Goal: Task Accomplishment & Management: Complete application form

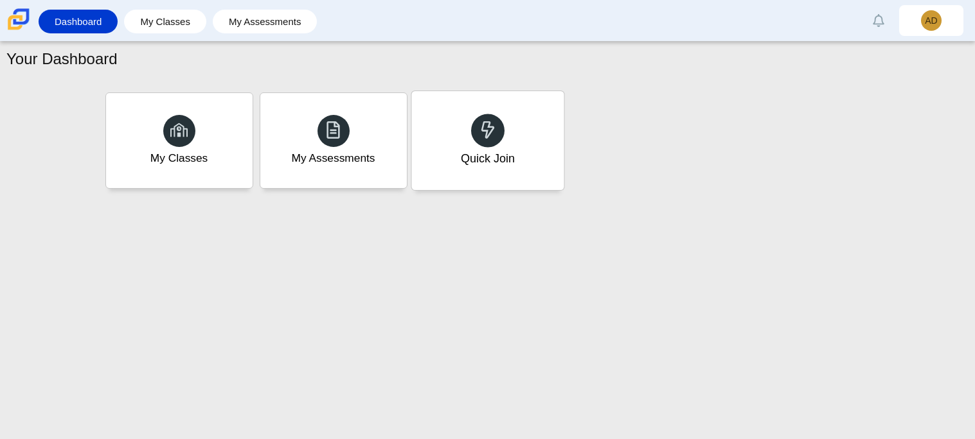
click at [454, 155] on div "Quick Join" at bounding box center [487, 140] width 152 height 99
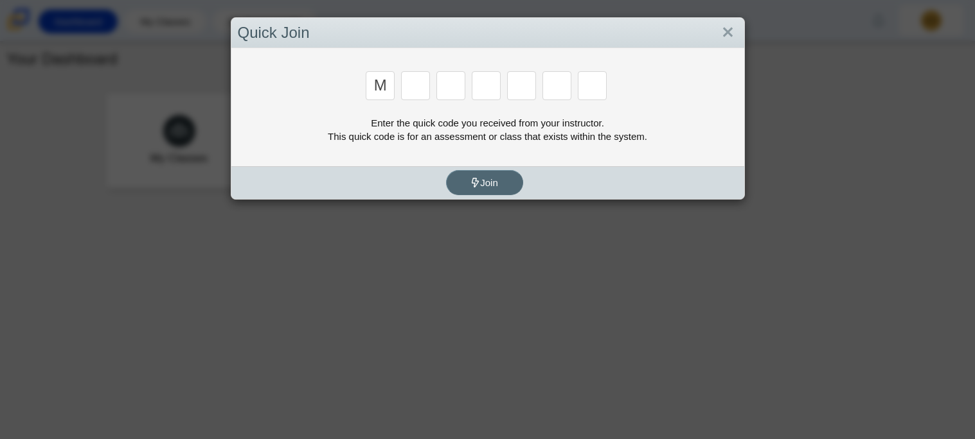
type input "m"
type input "7"
type input "e"
type input "3"
type input "e"
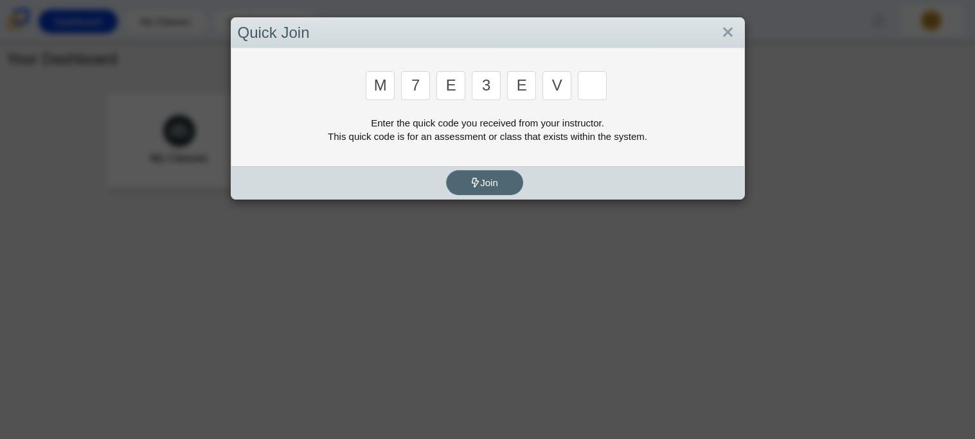
type input "v"
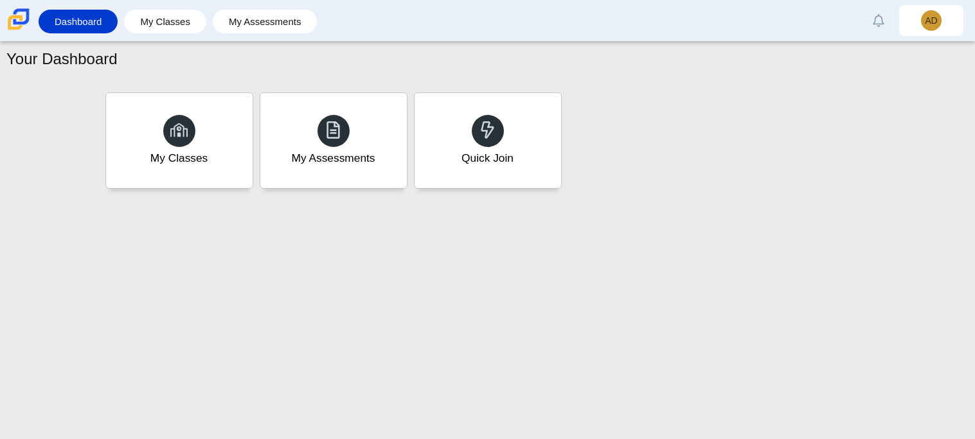
type input "w"
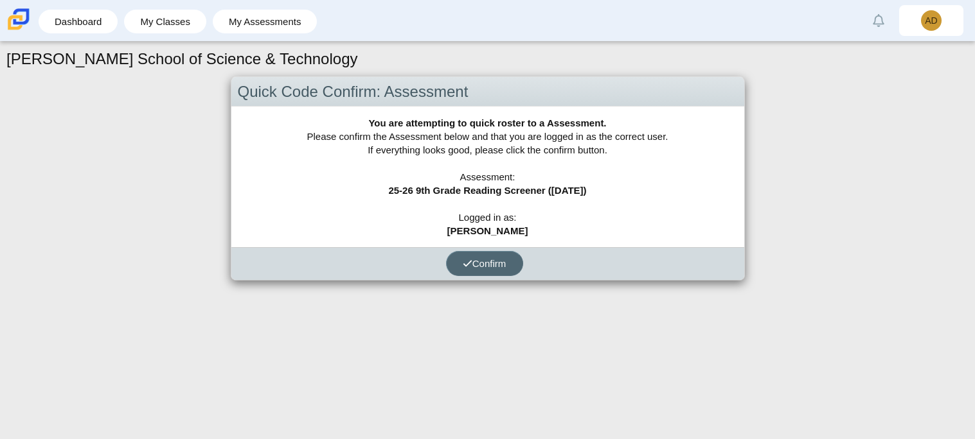
click at [457, 258] on button "Confirm" at bounding box center [484, 263] width 77 height 25
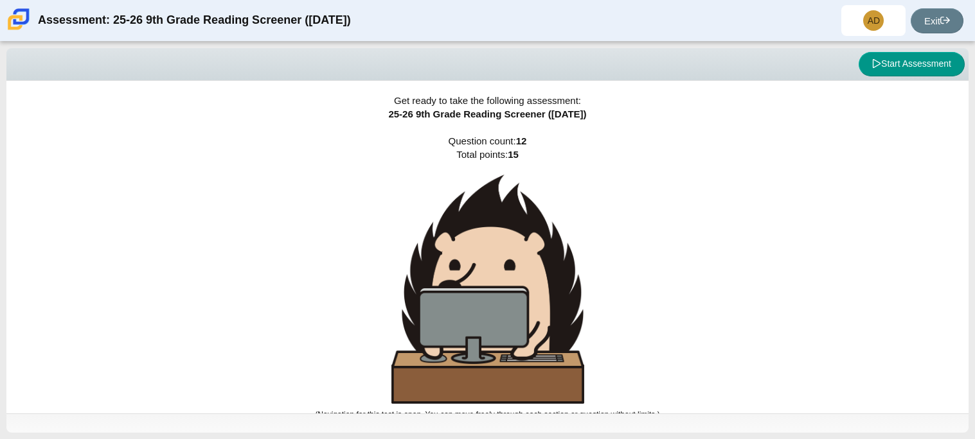
scroll to position [2, 0]
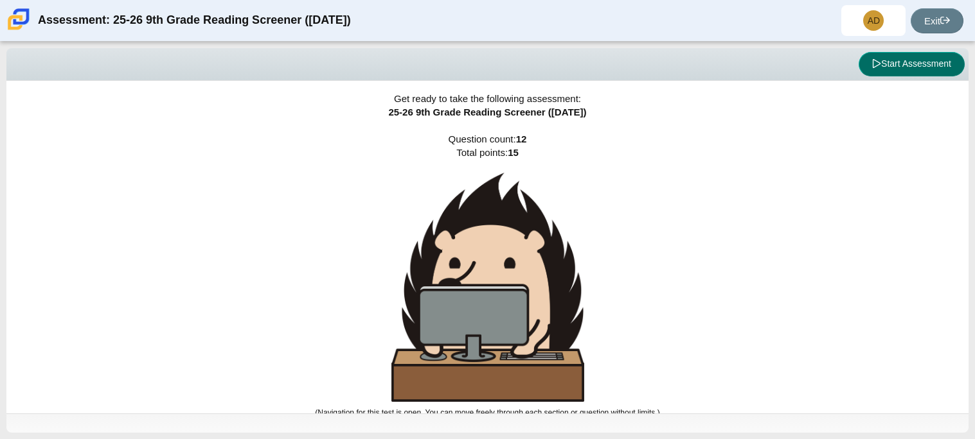
click at [906, 64] on button "Start Assessment" at bounding box center [911, 64] width 106 height 24
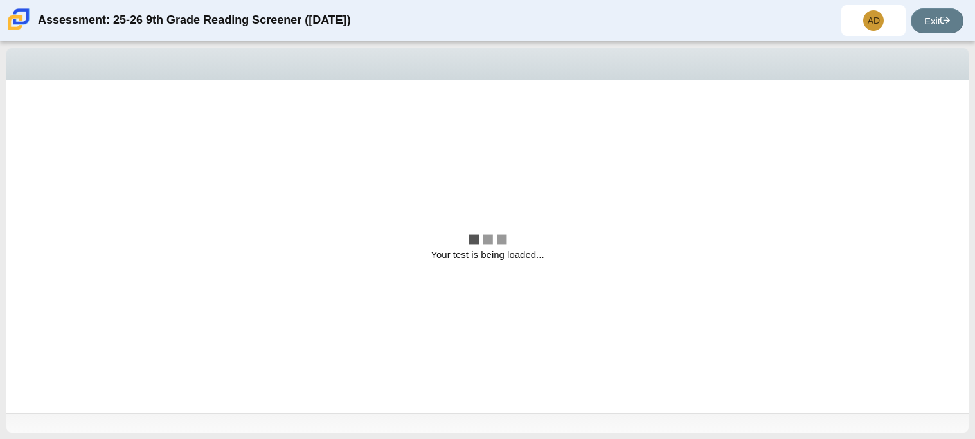
scroll to position [0, 0]
select select "ccc5b315-3c7c-471c-bf90-f22c8299c798"
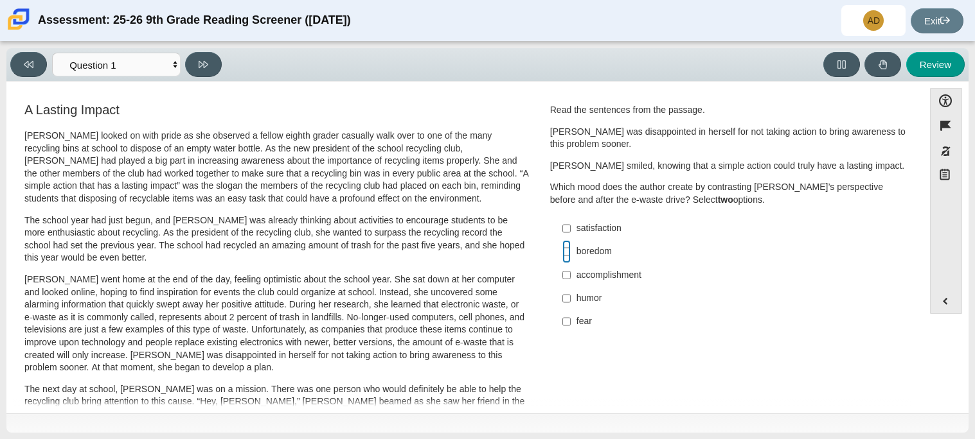
click at [563, 248] on input "boredom boredom" at bounding box center [566, 251] width 8 height 23
checkbox input "true"
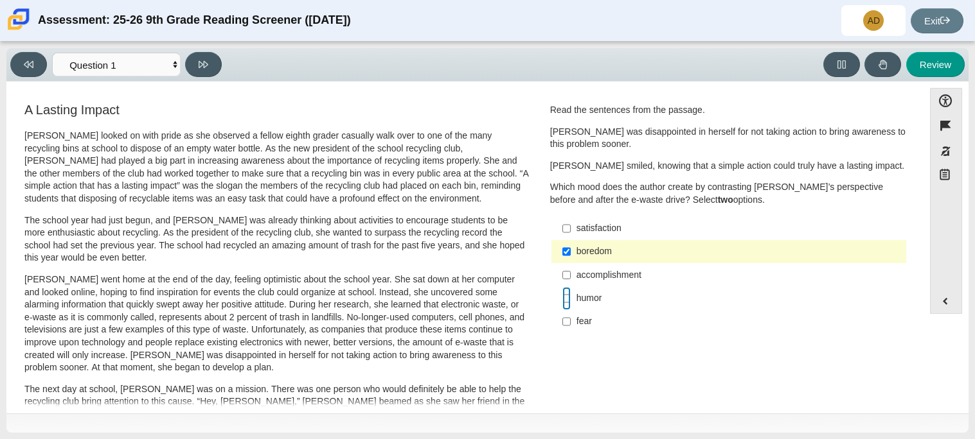
click at [562, 299] on input "humor humor" at bounding box center [566, 298] width 8 height 23
checkbox input "true"
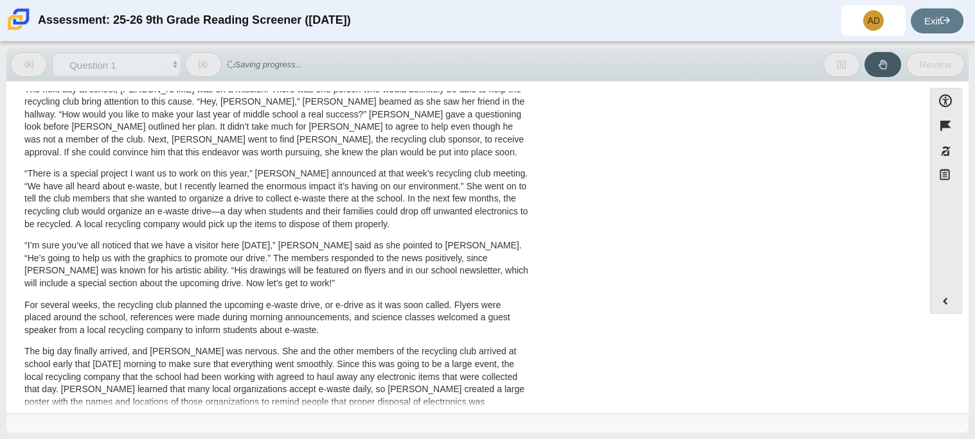
scroll to position [412, 0]
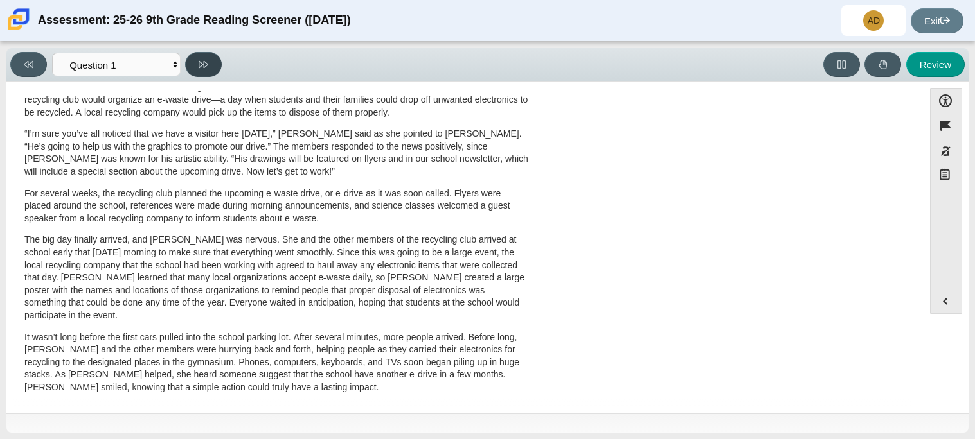
click at [215, 73] on button at bounding box center [203, 64] width 37 height 25
select select "0ff64528-ffd7-428d-b192-babfaadd44e8"
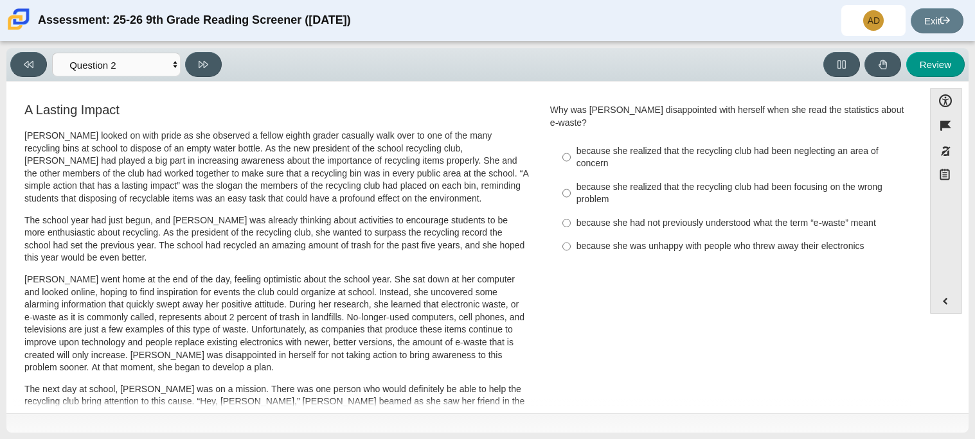
click at [577, 240] on div "because she was unhappy with people who threw away their electronics" at bounding box center [738, 246] width 324 height 13
click at [571, 235] on input "because she was unhappy with people who threw away their electronics because sh…" at bounding box center [566, 246] width 8 height 23
radio input "true"
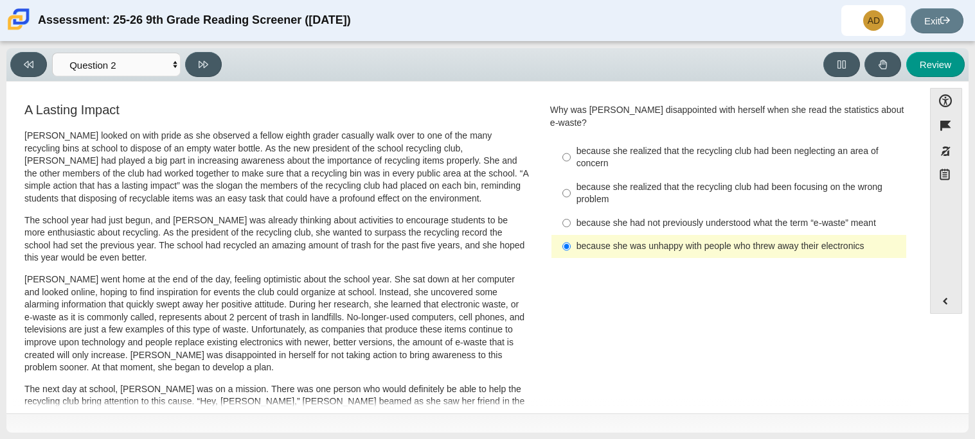
click at [576, 217] on div "because she had not previously understood what the term “e-waste” meant" at bounding box center [738, 223] width 324 height 13
click at [571, 211] on input "because she had not previously understood what the term “e-waste” meant because…" at bounding box center [566, 222] width 8 height 23
radio input "true"
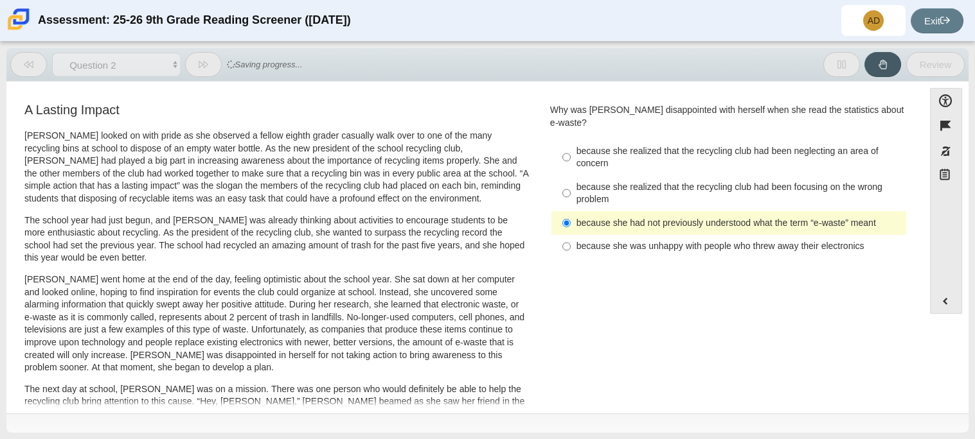
click at [571, 182] on label "because she realized that the recycling club had been focusing on the wrong pro…" at bounding box center [729, 193] width 353 height 36
click at [571, 182] on input "because she realized that the recycling club had been focusing on the wrong pro…" at bounding box center [566, 193] width 8 height 36
radio input "true"
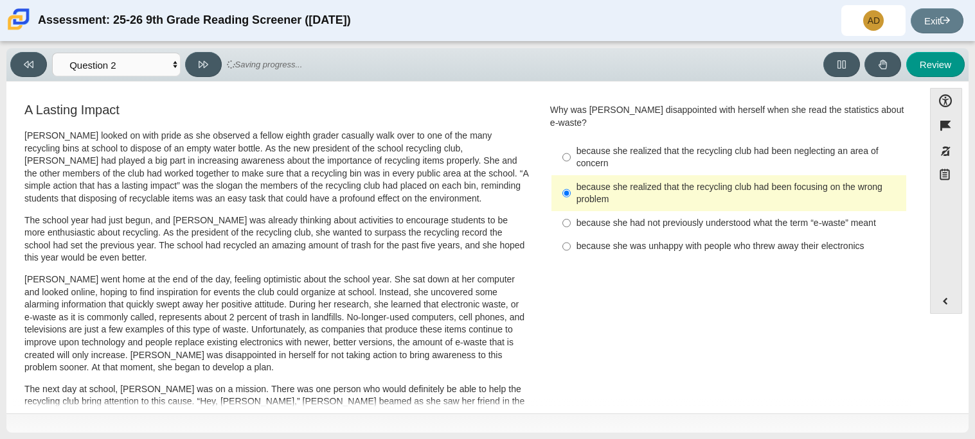
click at [745, 145] on div "because she realized that the recycling club had been neglecting an area of con…" at bounding box center [738, 157] width 324 height 25
click at [571, 139] on input "because she realized that the recycling club had been neglecting an area of con…" at bounding box center [566, 157] width 8 height 36
radio input "true"
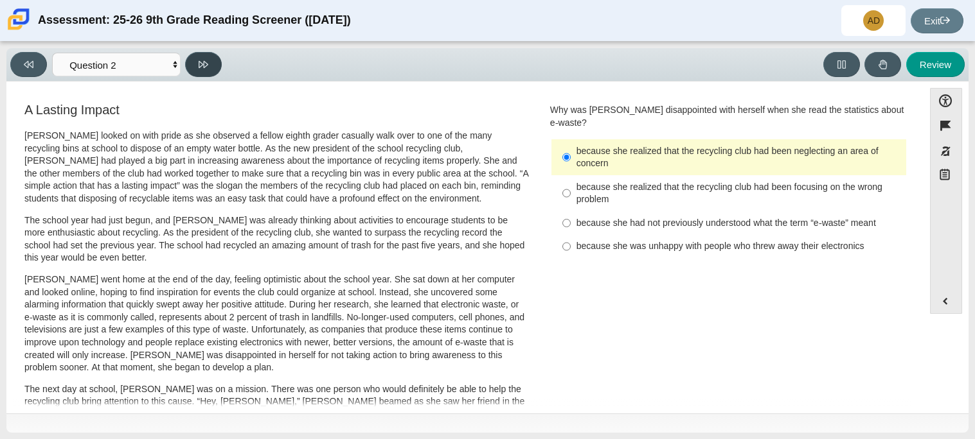
click at [188, 62] on button at bounding box center [203, 64] width 37 height 25
select select "7ce3d843-6974-4858-901c-1ff39630e843"
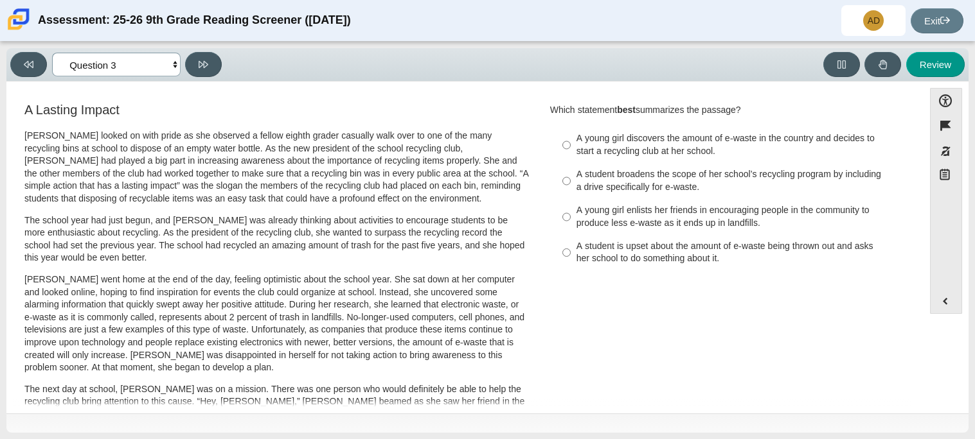
click at [168, 63] on select "Questions Question 1 Question 2 Question 3 Question 4 Question 5 Question 6 Que…" at bounding box center [116, 65] width 129 height 24
click at [318, 231] on p "The school year had just begun, and Scarlett was already thinking about activit…" at bounding box center [276, 240] width 504 height 50
click at [613, 134] on div "A young girl discovers the amount of e-waste in the country and decides to star…" at bounding box center [738, 144] width 324 height 25
click at [571, 134] on input "A young girl discovers the amount of e-waste in the country and decides to star…" at bounding box center [566, 145] width 8 height 36
radio input "true"
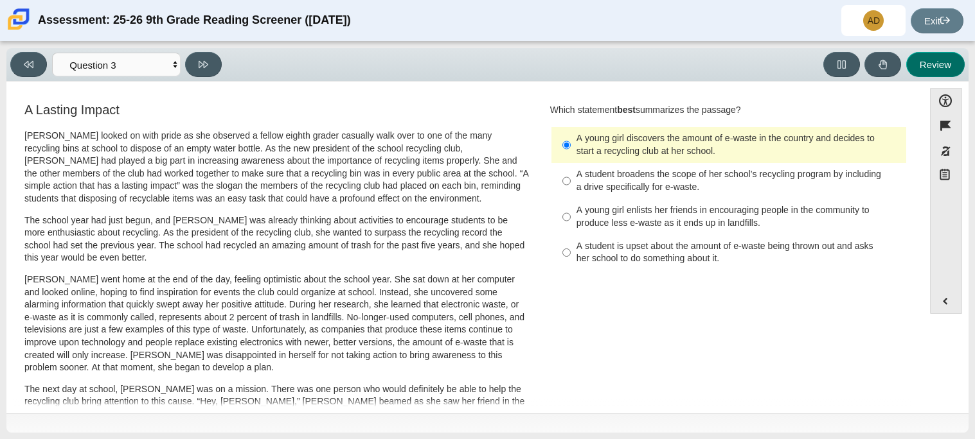
click at [926, 53] on button "Review" at bounding box center [935, 64] width 58 height 25
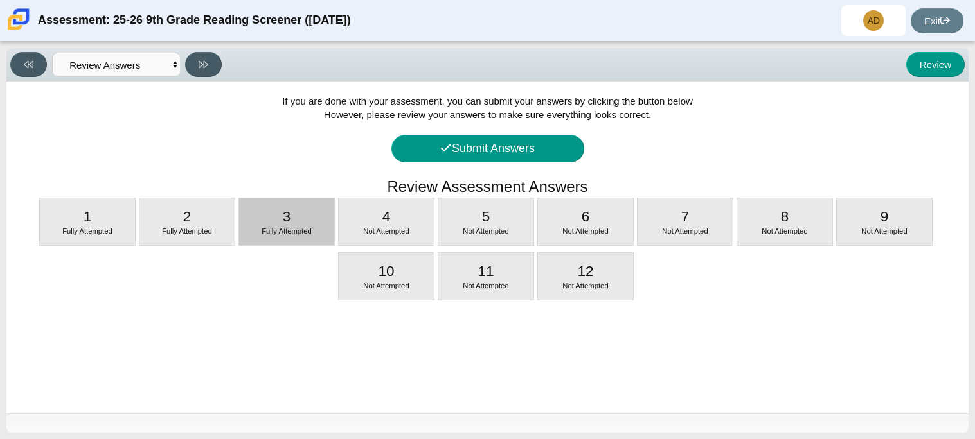
click at [265, 229] on span "Fully Attempted" at bounding box center [287, 231] width 50 height 8
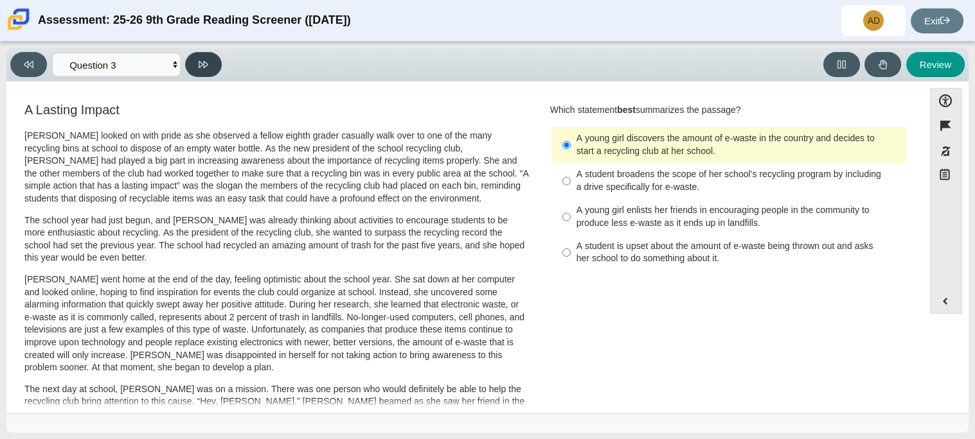
click at [197, 64] on button at bounding box center [203, 64] width 37 height 25
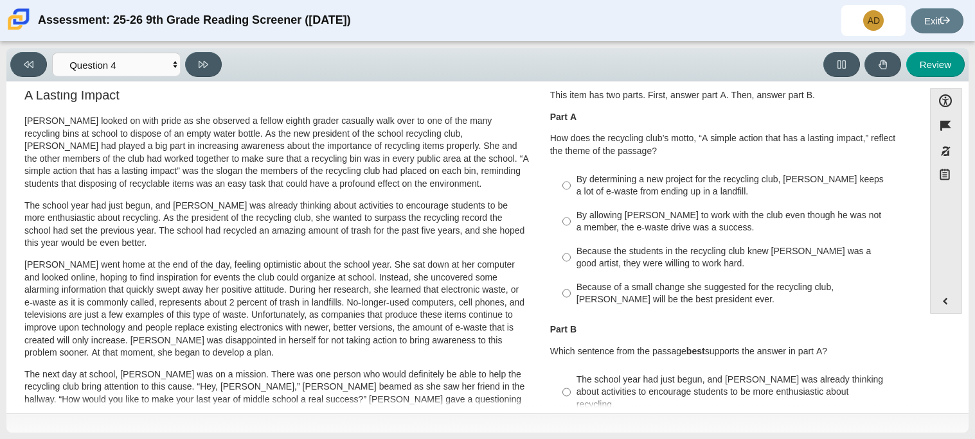
scroll to position [12, 0]
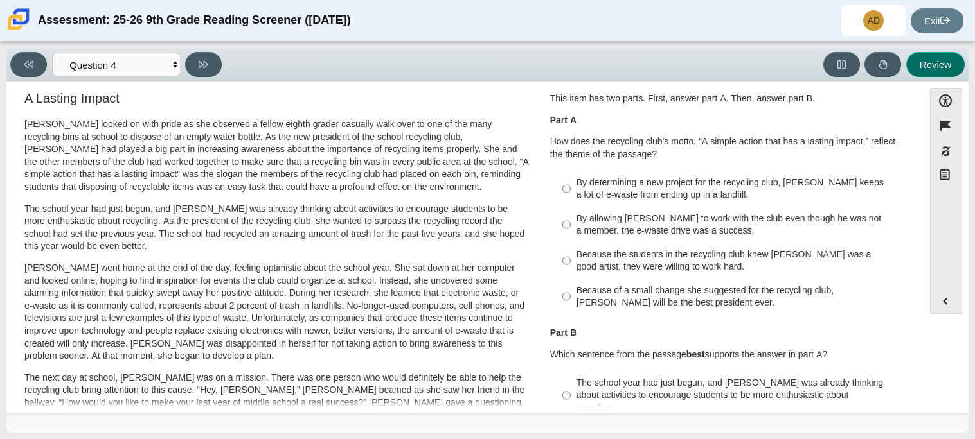
click at [919, 73] on button "Review" at bounding box center [935, 64] width 58 height 25
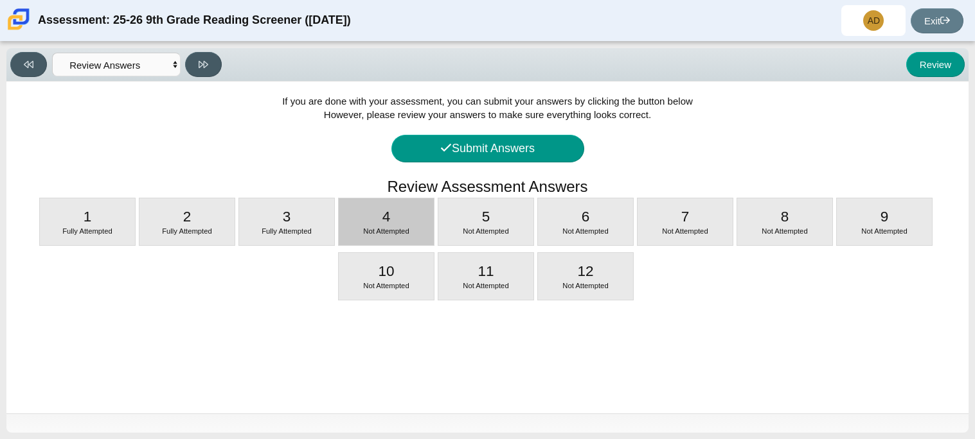
click at [350, 226] on div "4 Not Attempted" at bounding box center [386, 222] width 95 height 47
select select "ca9ea0f1-49c5-4bd1-83b0-472c18652b42"
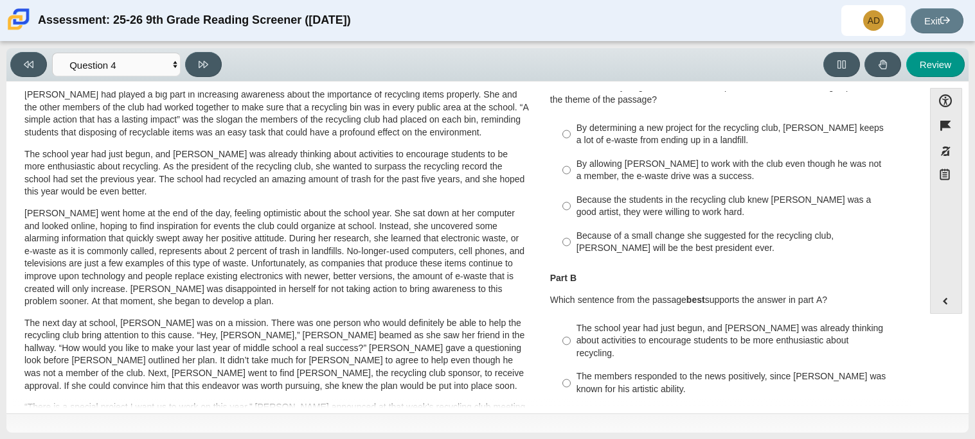
scroll to position [67, 0]
click at [587, 179] on div "By allowing Juan Carlos to work with the club even though he was not a member, …" at bounding box center [738, 169] width 324 height 25
click at [571, 179] on input "By allowing Juan Carlos to work with the club even though he was not a member, …" at bounding box center [566, 169] width 8 height 36
radio input "true"
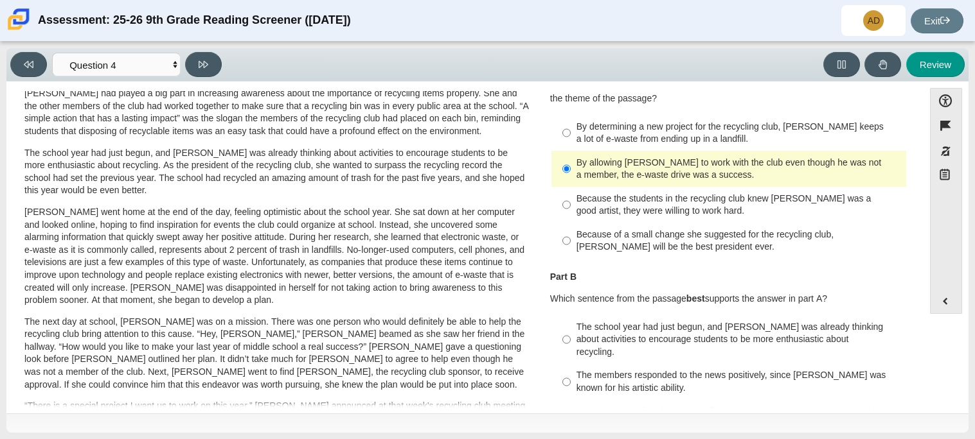
click at [578, 370] on div "The members responded to the news positively, since Juan Carlos was known for h…" at bounding box center [738, 381] width 324 height 25
click at [571, 370] on input "The members responded to the news positively, since Juan Carlos was known for h…" at bounding box center [566, 382] width 8 height 36
radio input "true"
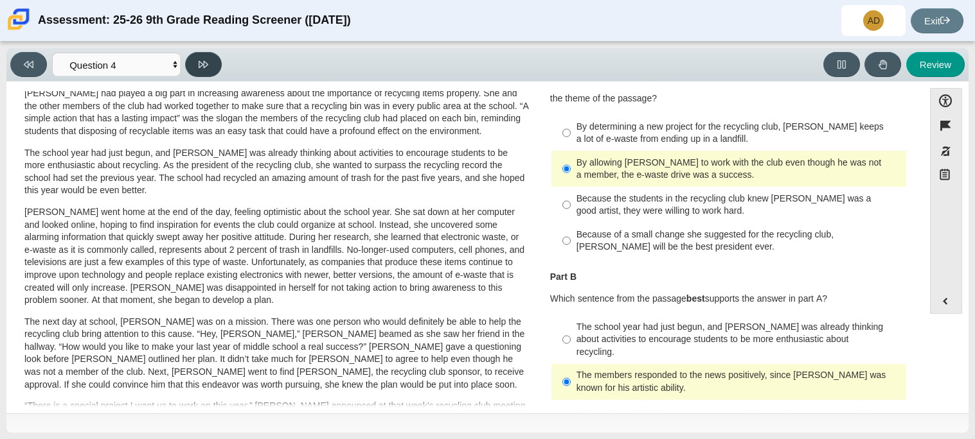
click at [207, 52] on button at bounding box center [203, 64] width 37 height 25
select select "e41f1a79-e29f-4095-8030-a53364015bed"
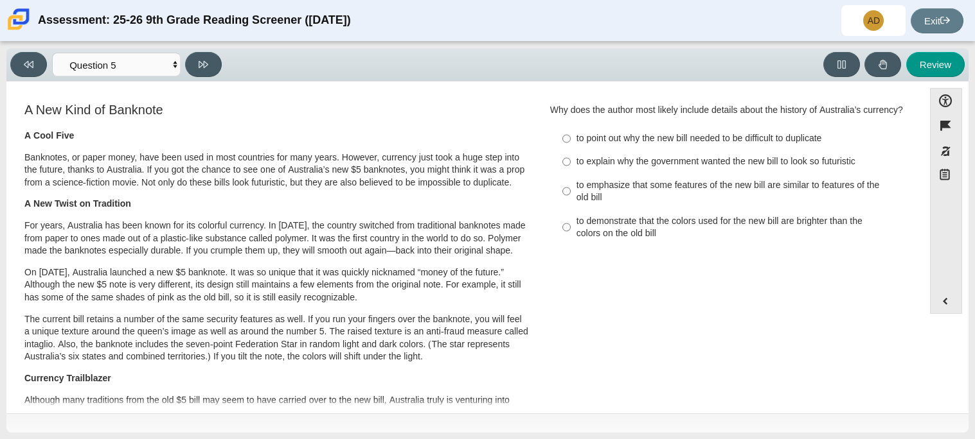
click at [601, 233] on div "to demonstrate that the colors used for the new bill are brighter than the colo…" at bounding box center [738, 227] width 324 height 25
click at [571, 233] on input "to demonstrate that the colors used for the new bill are brighter than the colo…" at bounding box center [566, 227] width 8 height 36
radio input "true"
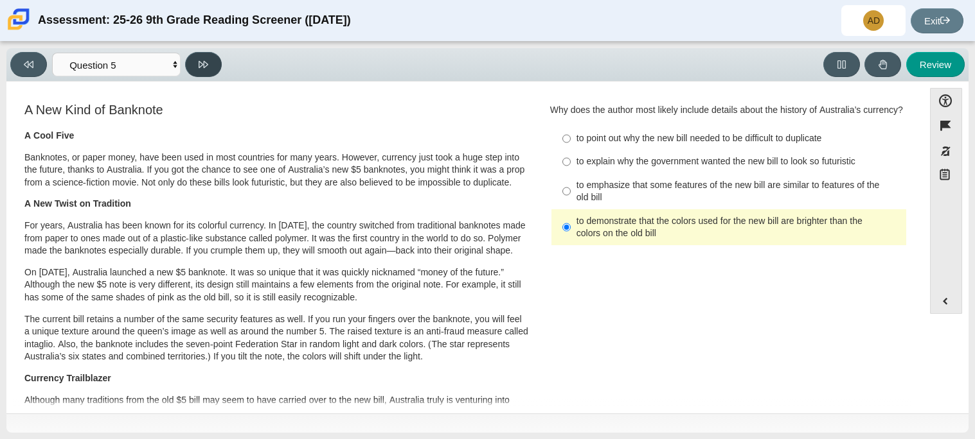
click at [217, 56] on button at bounding box center [203, 64] width 37 height 25
select select "69146e31-7b3d-4a3e-9ce6-f30c24342ae0"
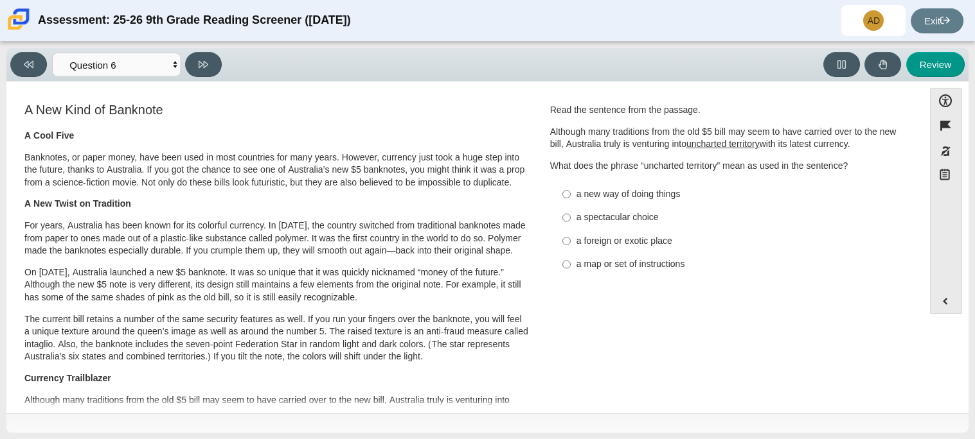
click at [569, 200] on label "a new way of doing things a new way of doing things" at bounding box center [729, 193] width 353 height 23
click at [569, 200] on input "a new way of doing things a new way of doing things" at bounding box center [566, 193] width 8 height 23
radio input "true"
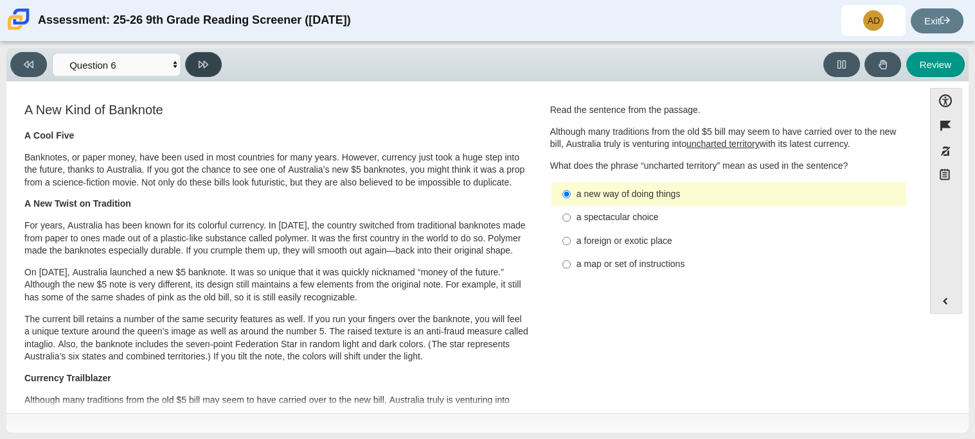
click at [211, 67] on button at bounding box center [203, 64] width 37 height 25
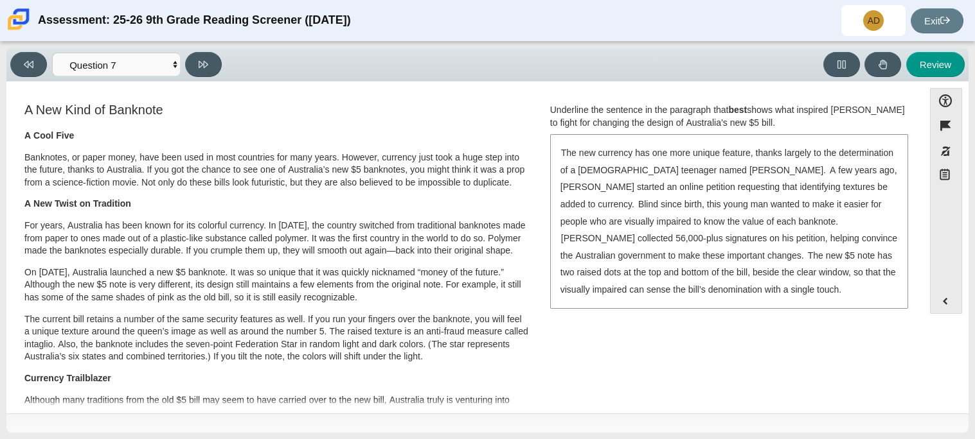
click at [145, 208] on p "A New Twist on Tradition" at bounding box center [276, 204] width 504 height 13
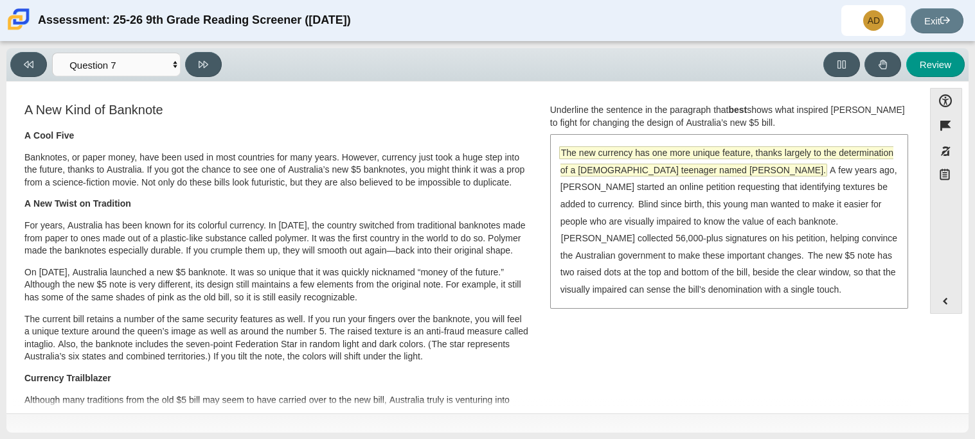
click at [681, 165] on span "The new currency has one more unique feature, thanks largely to the determinati…" at bounding box center [726, 161] width 333 height 29
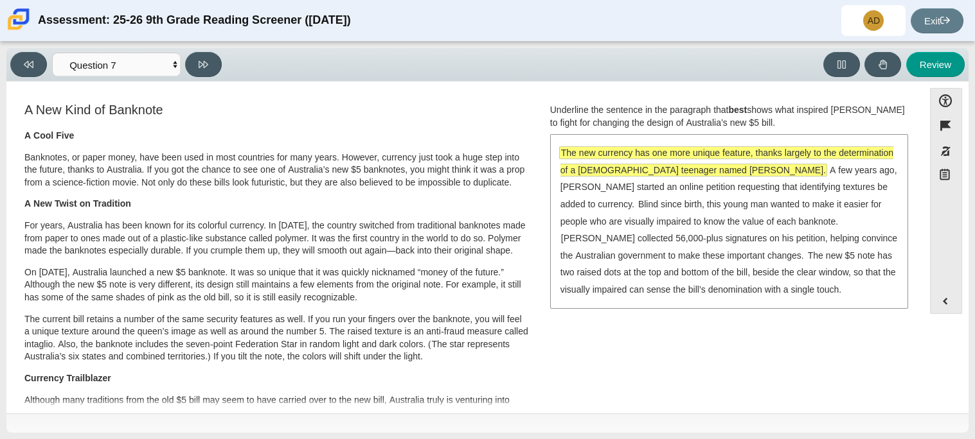
click at [181, 53] on div "Viewing Question 7 of 12 in Pacing Mode Questions Question 1 Question 2 Questio…" at bounding box center [118, 64] width 217 height 25
click at [192, 52] on button at bounding box center [203, 64] width 37 height 25
select select "ea8338c2-a6a3-418e-a305-2b963b54a290"
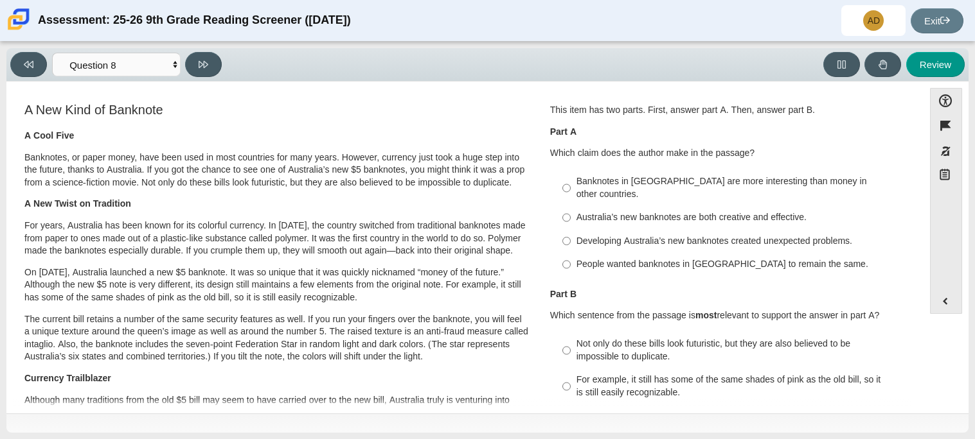
click at [589, 211] on div "Australia’s new banknotes are both creative and effective." at bounding box center [738, 217] width 324 height 13
click at [571, 206] on input "Australia’s new banknotes are both creative and effective. Australia’s new bank…" at bounding box center [566, 217] width 8 height 23
radio input "true"
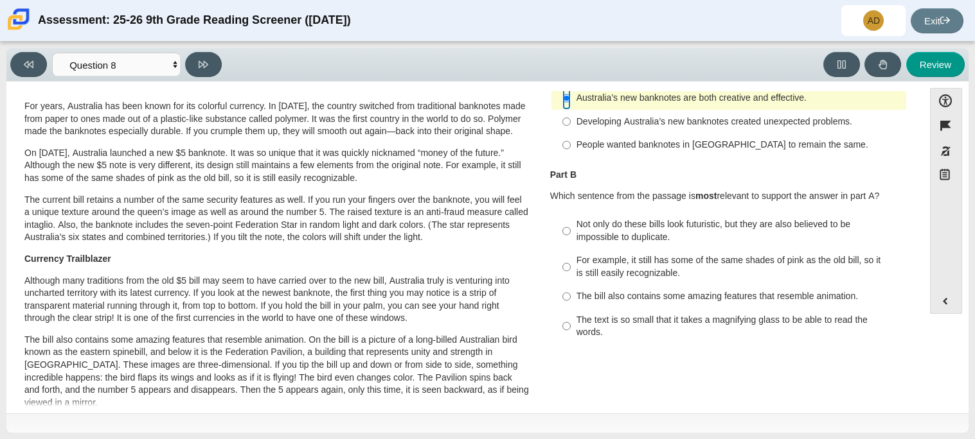
scroll to position [116, 0]
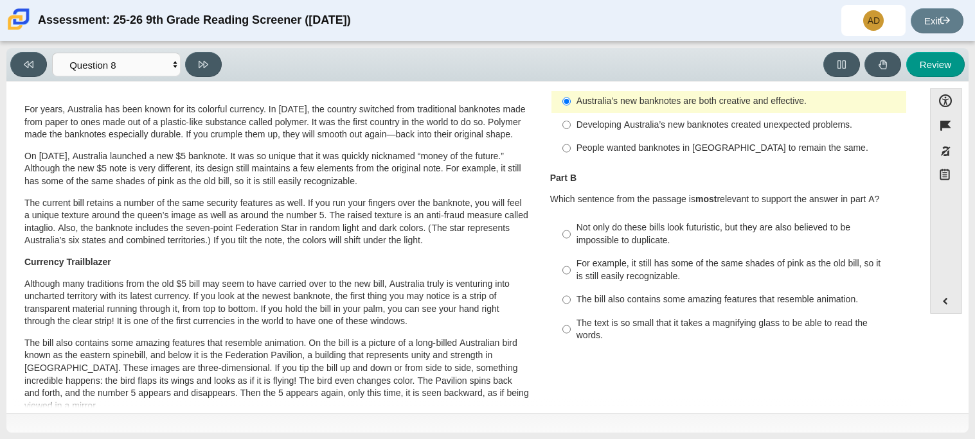
click at [656, 294] on div "The bill also contains some amazing features that resemble animation." at bounding box center [738, 300] width 324 height 13
click at [571, 289] on input "The bill also contains some amazing features that resemble animation. The bill …" at bounding box center [566, 299] width 8 height 23
radio input "true"
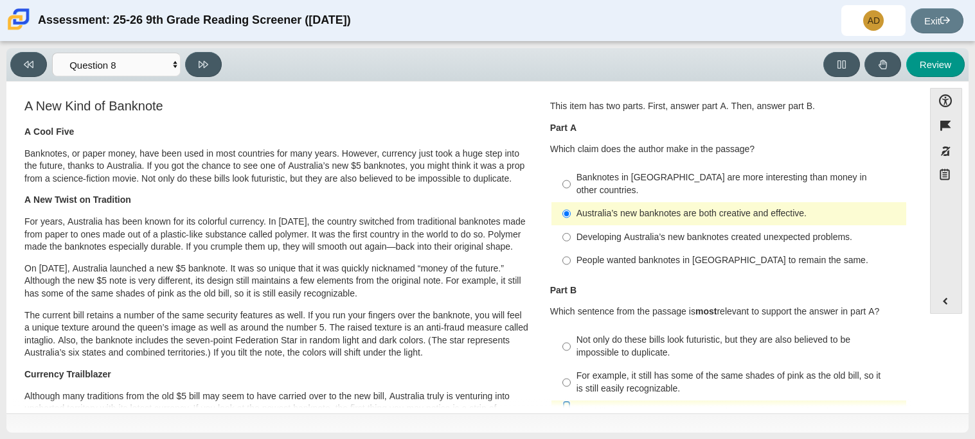
scroll to position [3, 0]
click at [210, 60] on button at bounding box center [203, 64] width 37 height 25
select select "89f058d6-b15c-4ef5-a4b3-fdaffb8868b6"
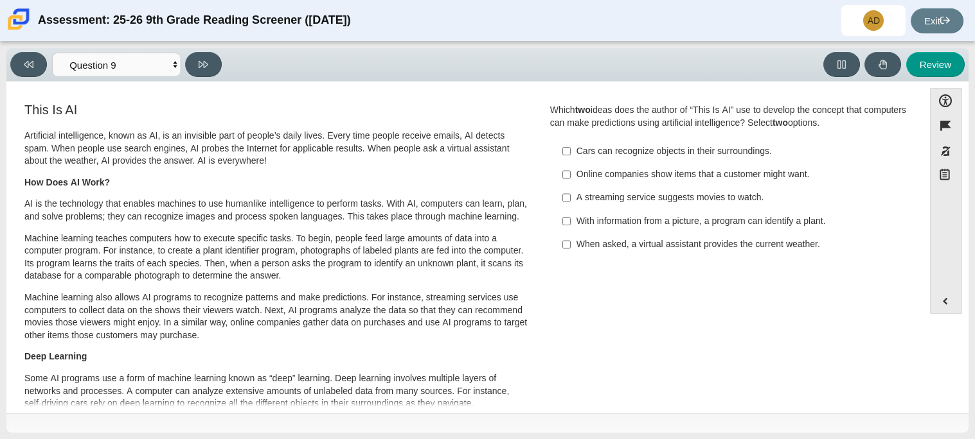
click at [592, 175] on div "Online companies show items that a customer might want." at bounding box center [738, 174] width 324 height 13
click at [571, 175] on input "Online companies show items that a customer might want. Online companies show i…" at bounding box center [566, 174] width 8 height 23
checkbox input "true"
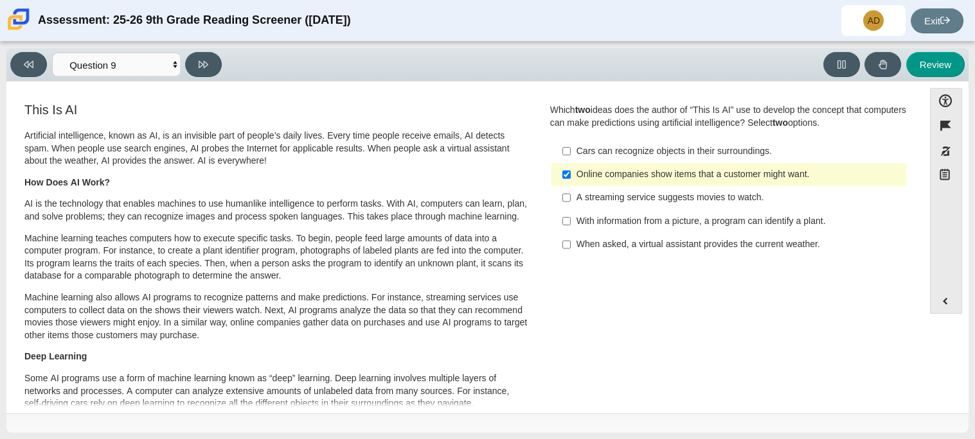
click at [583, 215] on div "With information from a picture, a program can identify a plant." at bounding box center [738, 221] width 324 height 13
click at [571, 215] on input "With information from a picture, a program can identify a plant. With informati…" at bounding box center [566, 220] width 8 height 23
checkbox input "true"
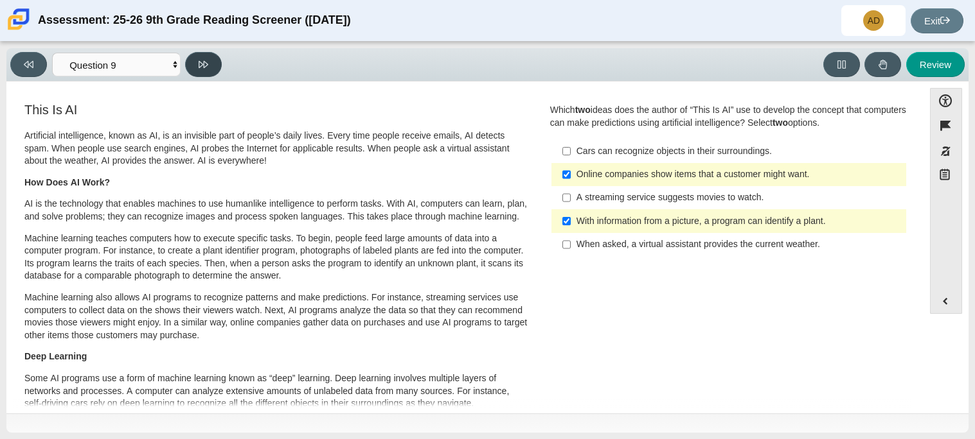
click at [192, 66] on button at bounding box center [203, 64] width 37 height 25
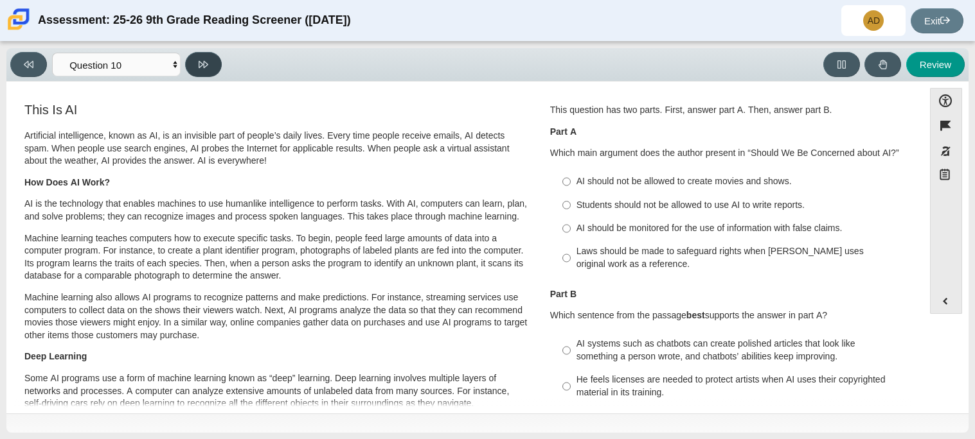
click at [192, 66] on button at bounding box center [203, 64] width 37 height 25
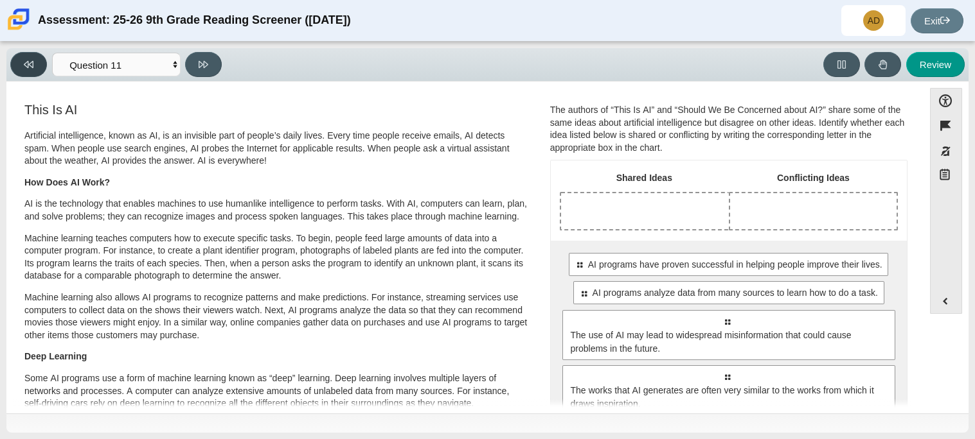
click at [42, 65] on button at bounding box center [28, 64] width 37 height 25
select select "cdf3c14e-a918-44d1-9b63-3db0fa81641e"
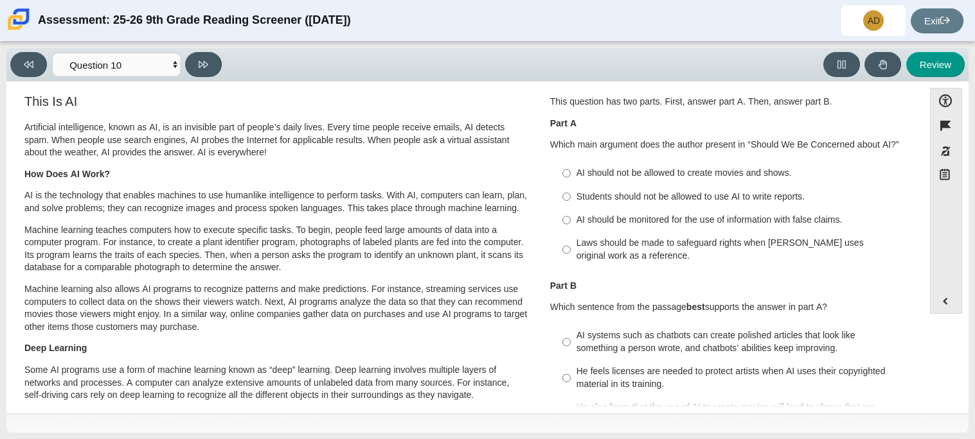
scroll to position [9, 0]
click at [643, 167] on div "AI should not be allowed to create movies and shows." at bounding box center [738, 172] width 324 height 13
click at [571, 167] on input "AI should not be allowed to create movies and shows. AI should not be allowed t…" at bounding box center [566, 172] width 8 height 23
radio input "true"
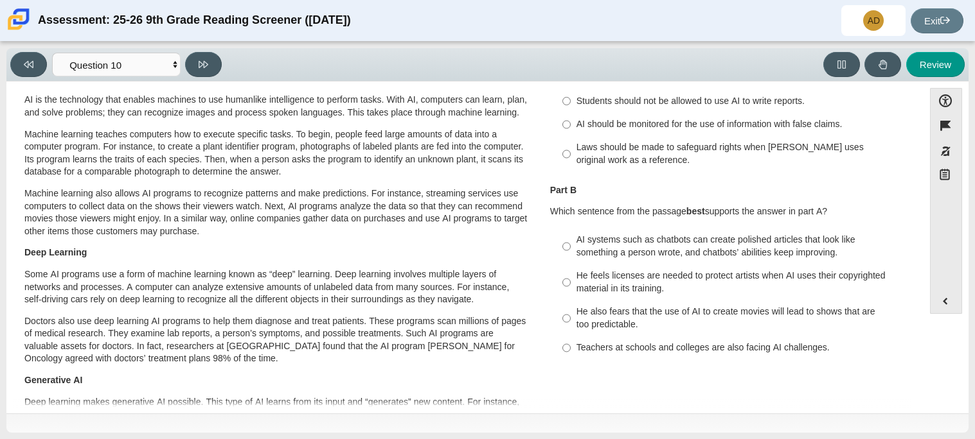
scroll to position [110, 0]
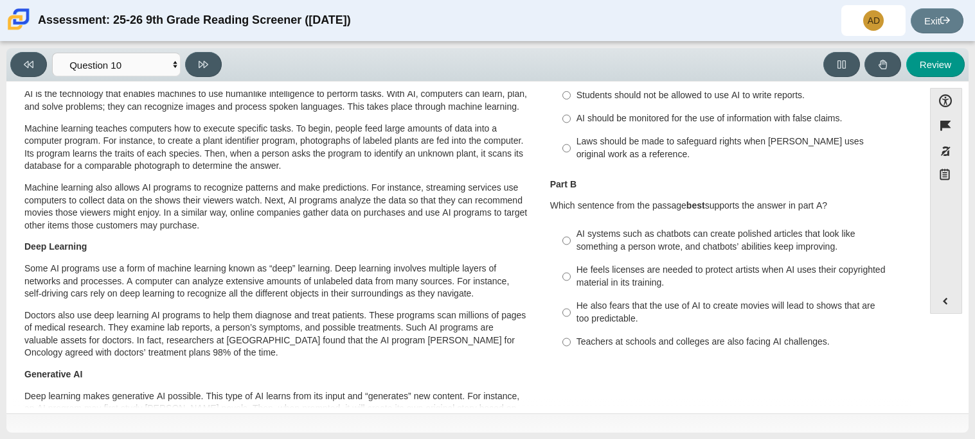
click at [576, 238] on div "AI systems such as chatbots can create polished articles that look like somethi…" at bounding box center [738, 240] width 324 height 25
click at [571, 238] on input "AI systems such as chatbots can create polished articles that look like somethi…" at bounding box center [566, 241] width 8 height 36
radio input "true"
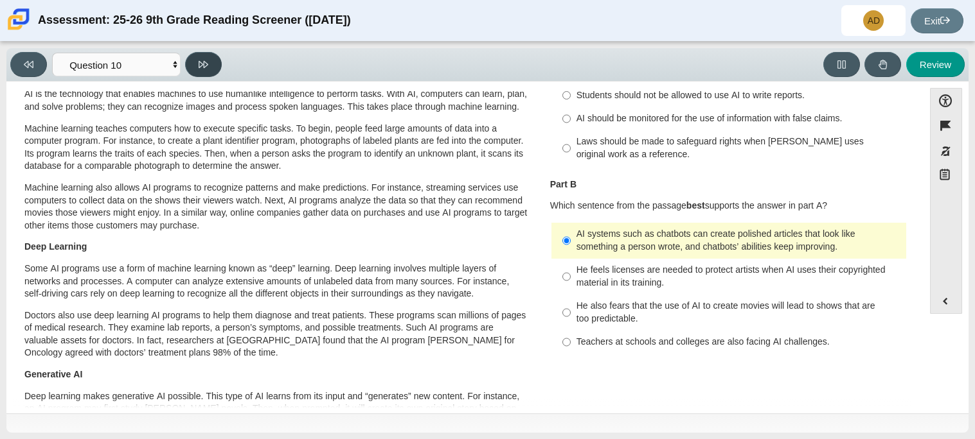
click at [206, 57] on button at bounding box center [203, 64] width 37 height 25
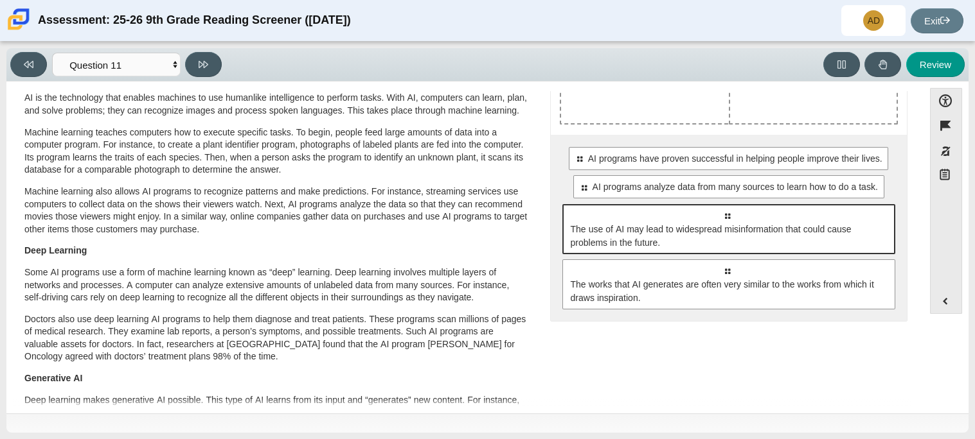
scroll to position [114, 0]
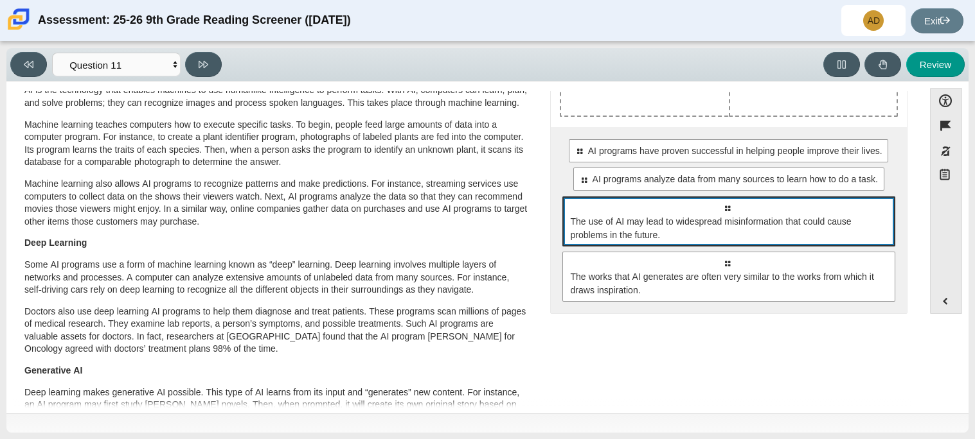
click at [641, 239] on span "The use of AI may lead to widespread misinformation that could cause problems i…" at bounding box center [730, 228] width 318 height 27
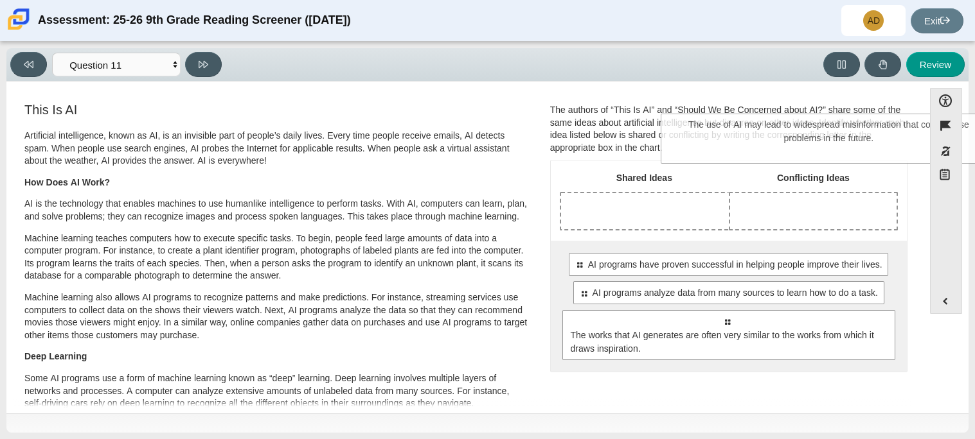
scroll to position [0, 0]
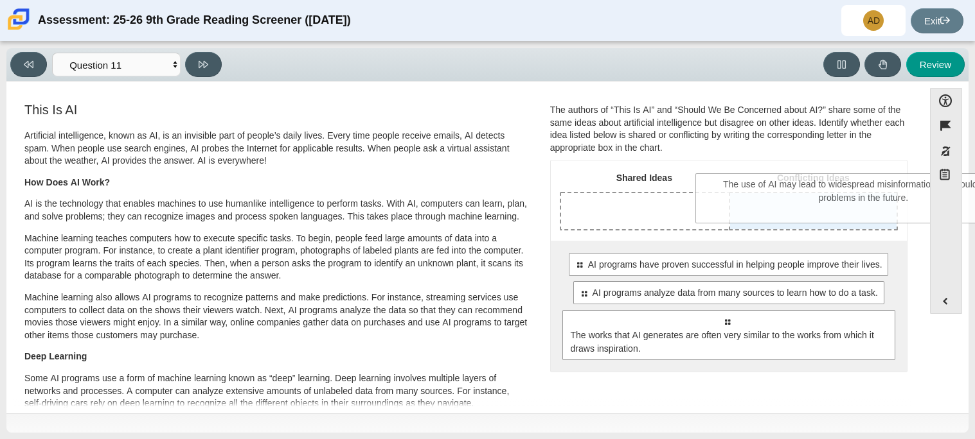
drag, startPoint x: 661, startPoint y: 235, endPoint x: 797, endPoint y: 212, distance: 138.8
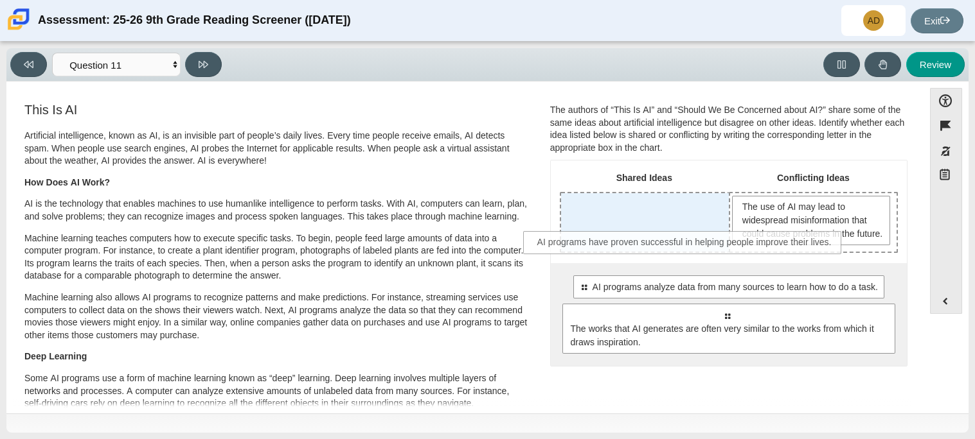
drag, startPoint x: 675, startPoint y: 302, endPoint x: 628, endPoint y: 240, distance: 78.4
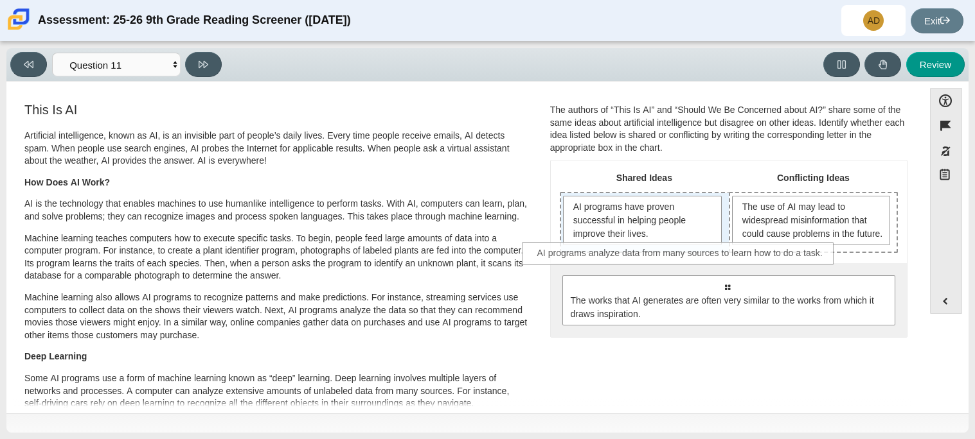
drag, startPoint x: 659, startPoint y: 310, endPoint x: 613, endPoint y: 264, distance: 65.0
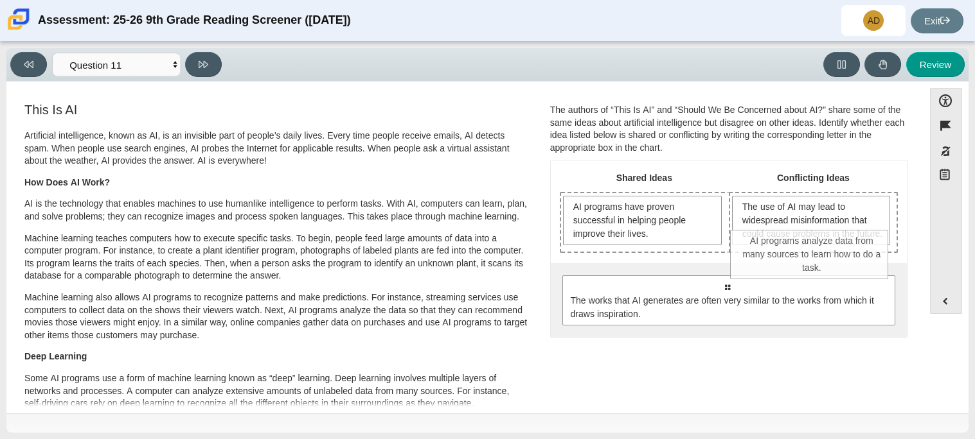
drag, startPoint x: 653, startPoint y: 287, endPoint x: 824, endPoint y: 268, distance: 172.0
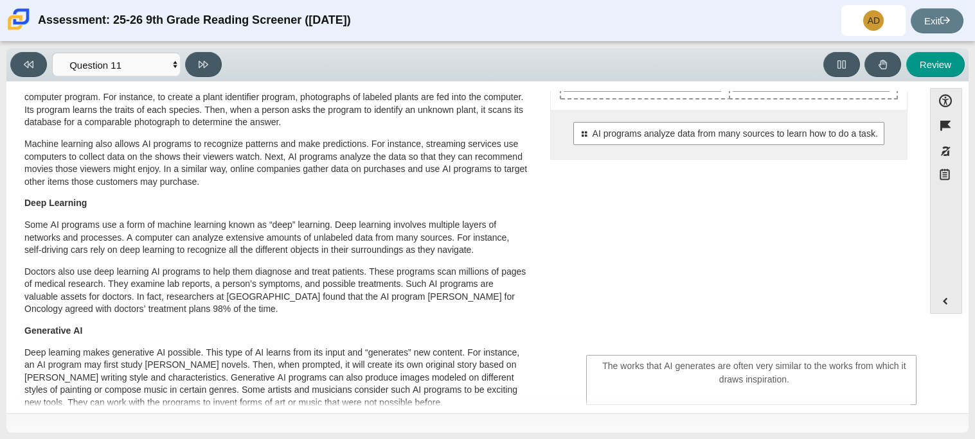
scroll to position [166, 0]
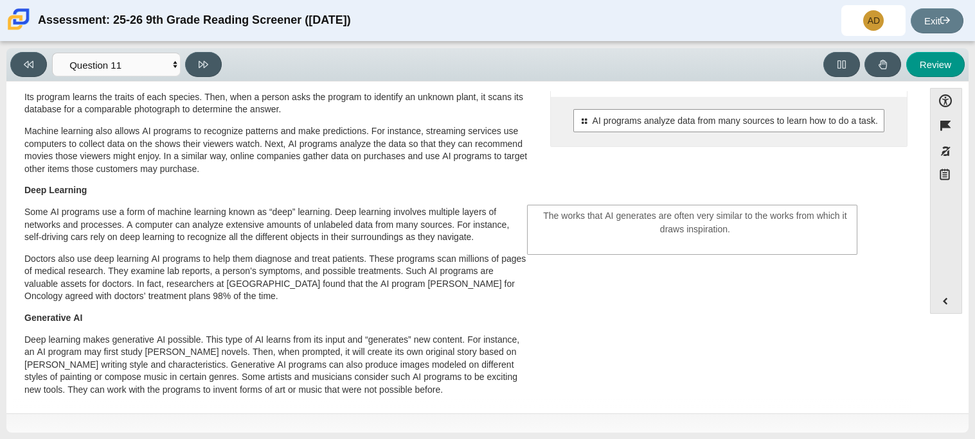
drag, startPoint x: 743, startPoint y: 338, endPoint x: 716, endPoint y: 227, distance: 114.4
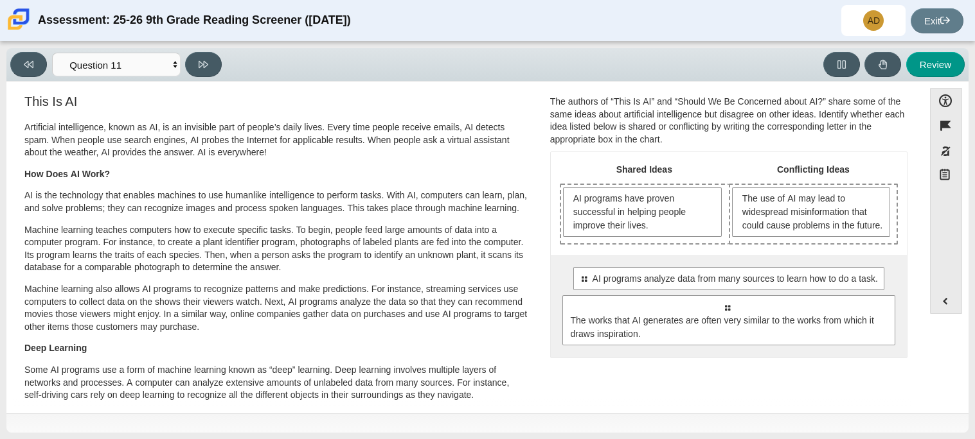
scroll to position [8, 0]
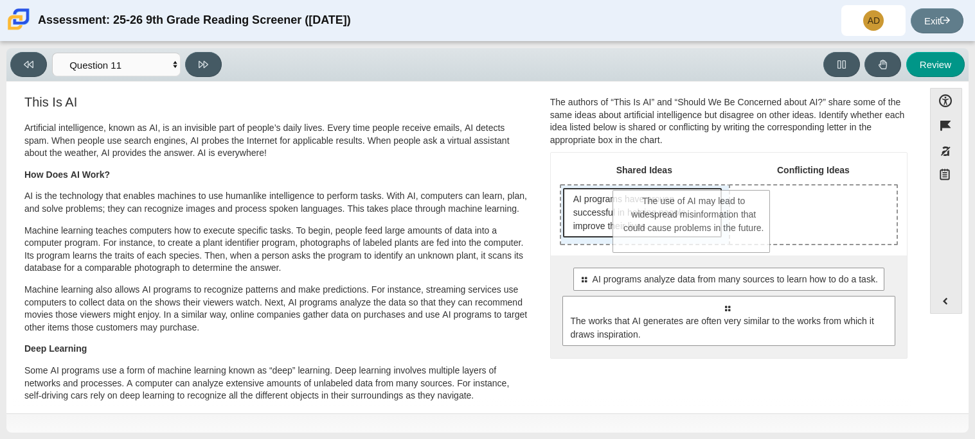
drag, startPoint x: 751, startPoint y: 226, endPoint x: 629, endPoint y: 226, distance: 122.1
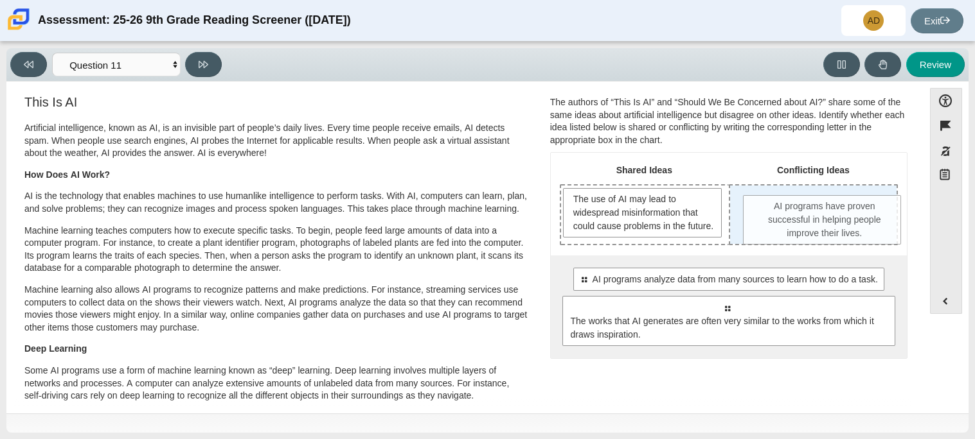
drag, startPoint x: 629, startPoint y: 226, endPoint x: 803, endPoint y: 229, distance: 174.1
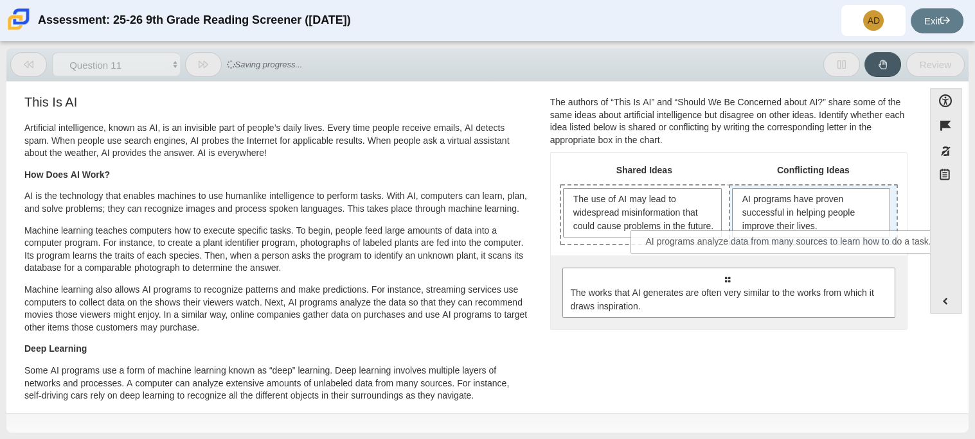
drag, startPoint x: 733, startPoint y: 297, endPoint x: 795, endPoint y: 249, distance: 78.8
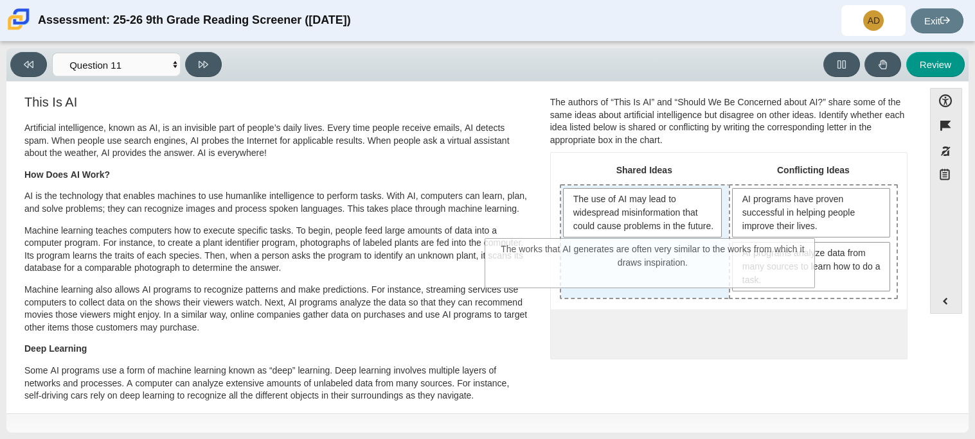
drag, startPoint x: 694, startPoint y: 355, endPoint x: 620, endPoint y: 273, distance: 110.6
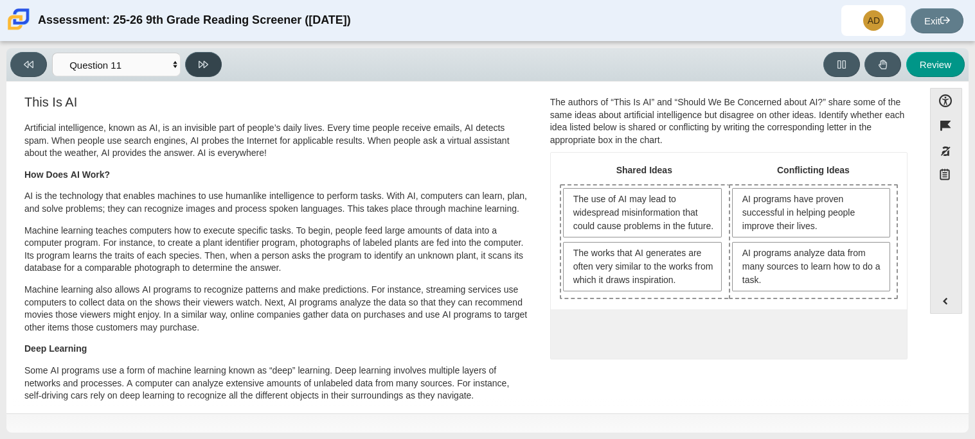
click at [194, 72] on button at bounding box center [203, 64] width 37 height 25
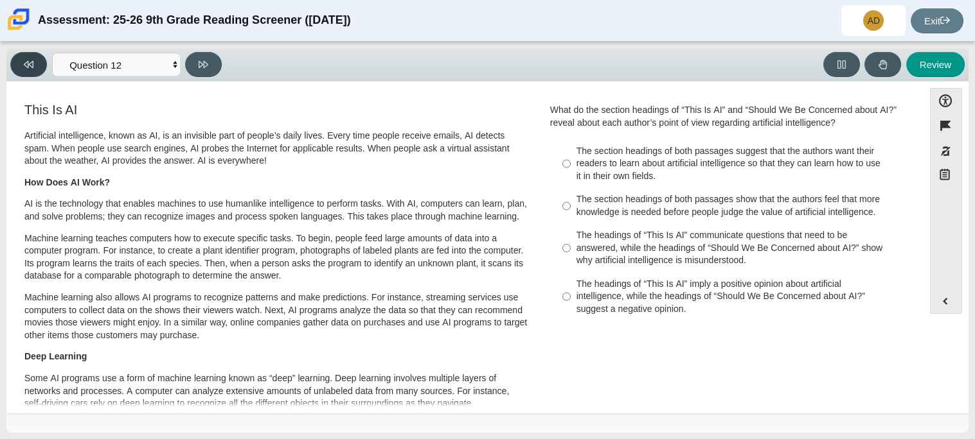
click at [33, 76] on button at bounding box center [28, 64] width 37 height 25
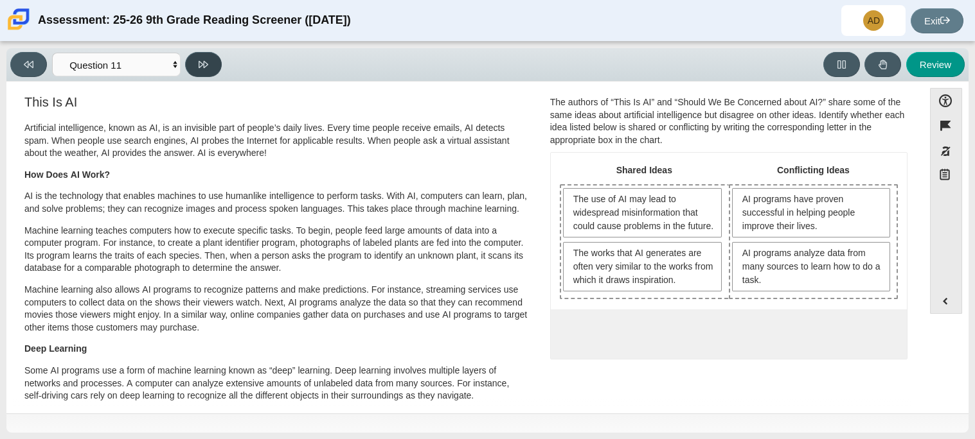
click at [200, 71] on button at bounding box center [203, 64] width 37 height 25
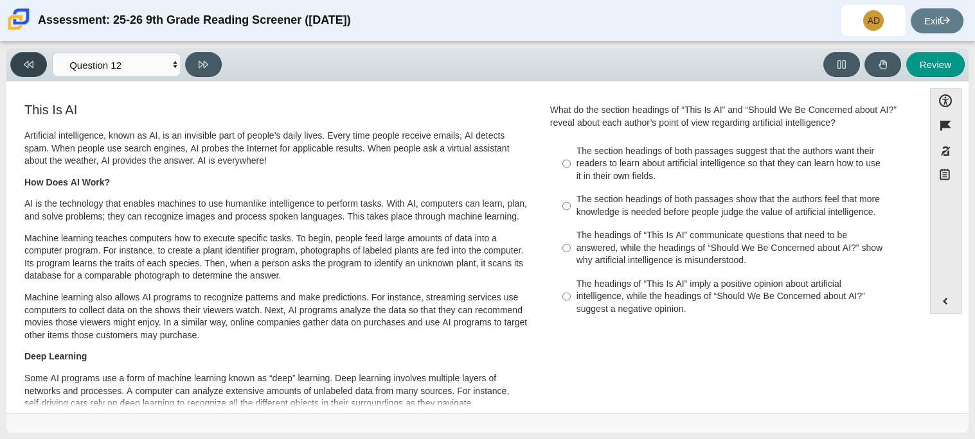
click at [22, 67] on button at bounding box center [28, 64] width 37 height 25
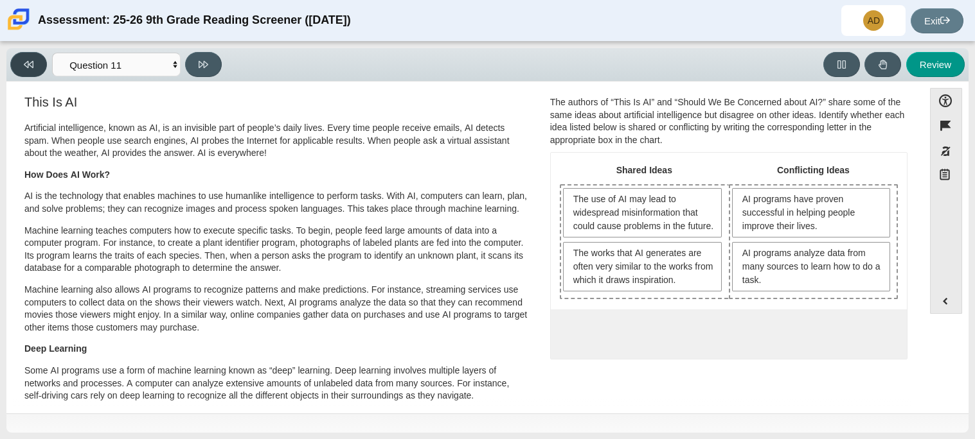
click at [22, 67] on button at bounding box center [28, 64] width 37 height 25
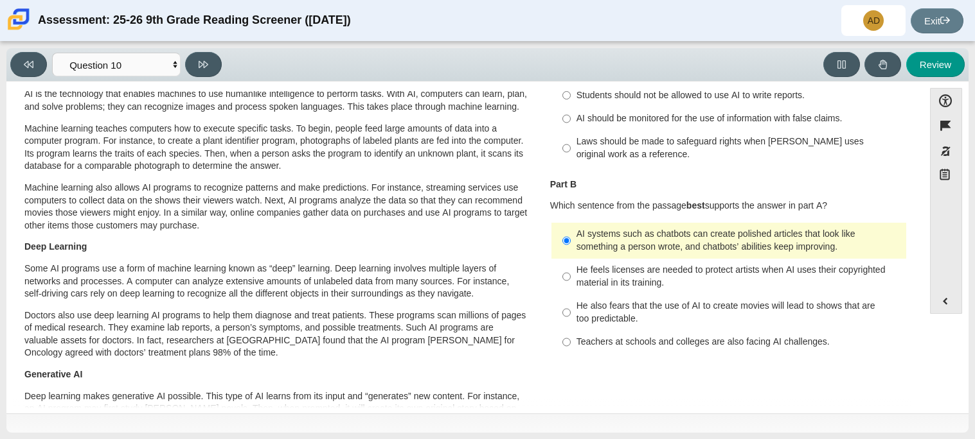
click at [617, 253] on div "AI systems such as chatbots can create polished articles that look like somethi…" at bounding box center [738, 240] width 324 height 25
click at [571, 253] on input "AI systems such as chatbots can create polished articles that look like somethi…" at bounding box center [566, 241] width 8 height 36
click at [617, 253] on div "AI systems such as chatbots can create polished articles that look like somethi…" at bounding box center [738, 240] width 324 height 25
click at [571, 253] on input "AI systems such as chatbots can create polished articles that look like somethi…" at bounding box center [566, 241] width 8 height 36
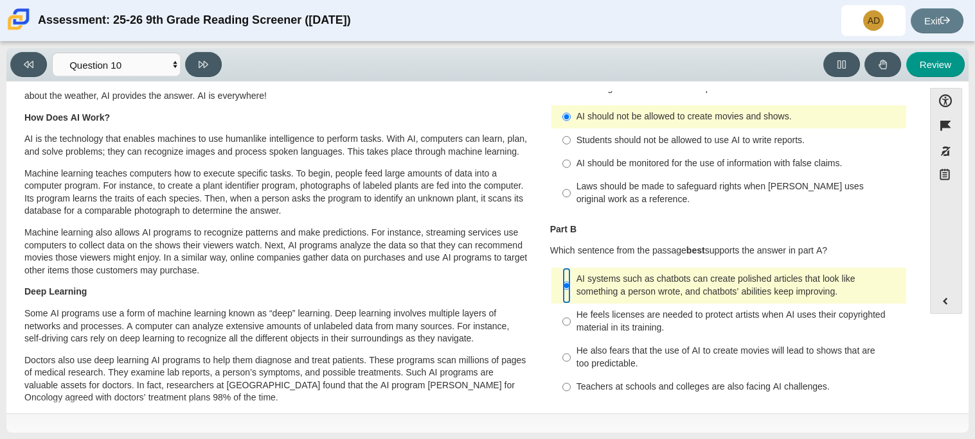
scroll to position [0, 0]
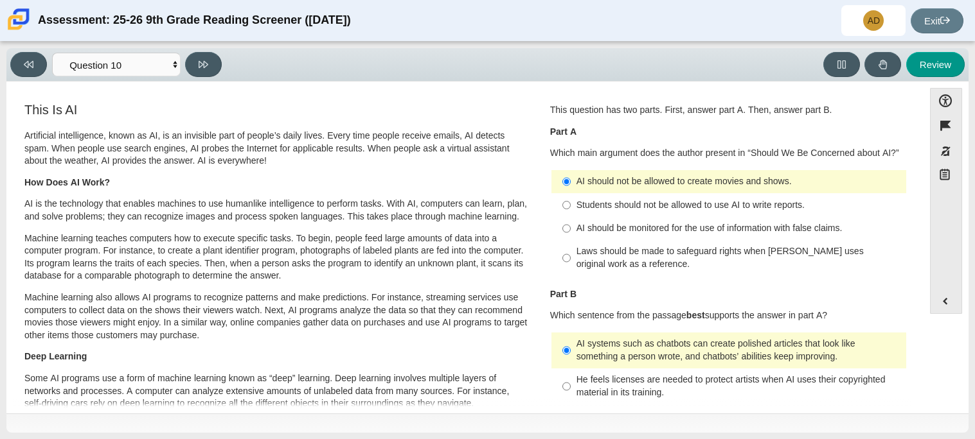
click at [594, 181] on div "AI should not be allowed to create movies and shows." at bounding box center [738, 181] width 324 height 13
click at [571, 181] on input "AI should not be allowed to create movies and shows. AI should not be allowed t…" at bounding box center [566, 181] width 8 height 23
click at [202, 56] on button at bounding box center [203, 64] width 37 height 25
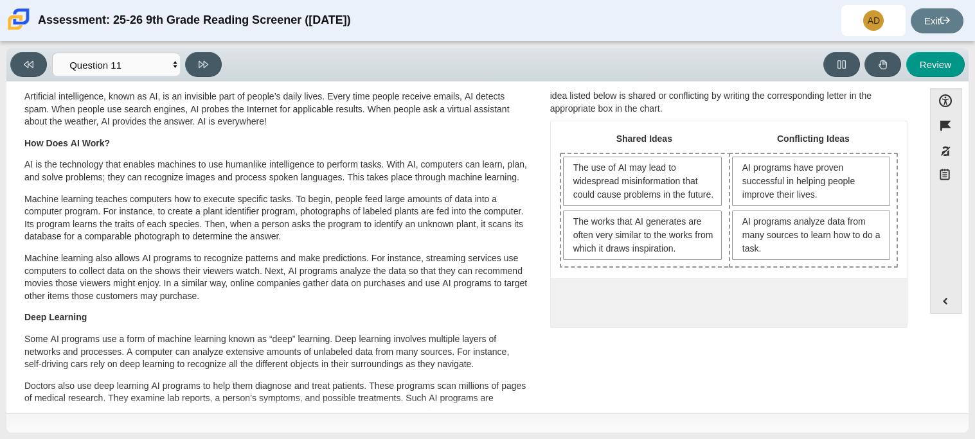
scroll to position [44, 0]
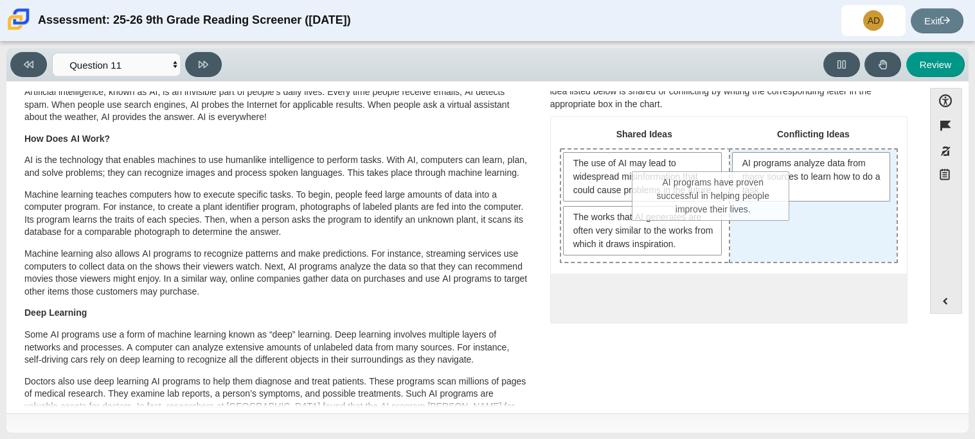
drag, startPoint x: 854, startPoint y: 195, endPoint x: 913, endPoint y: 123, distance: 92.6
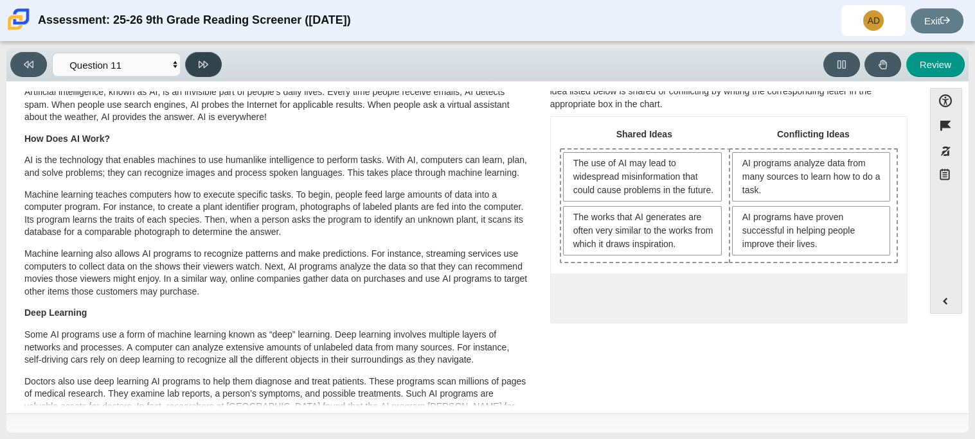
click at [213, 63] on button at bounding box center [203, 64] width 37 height 25
select select "c3effed4-44ce-4a19-bd96-1787f34e9b4c"
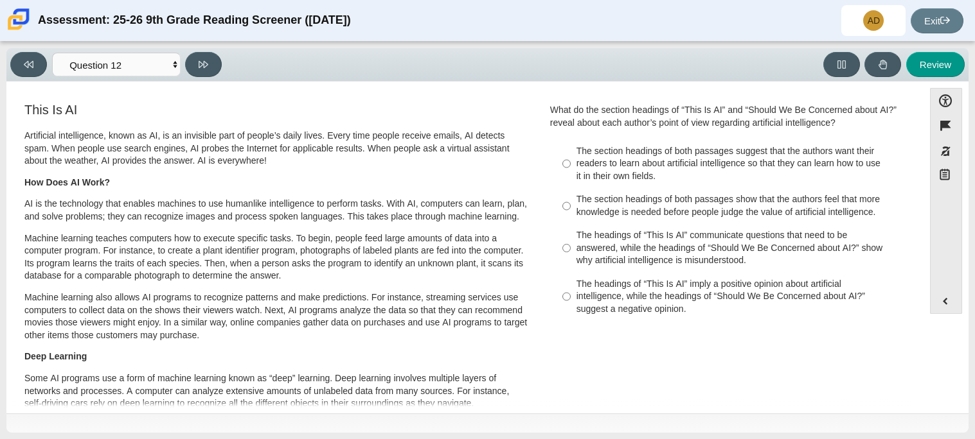
click at [634, 230] on div "The headings of “This Is AI” communicate questions that need to be answered, wh…" at bounding box center [738, 248] width 324 height 38
click at [571, 230] on input "The headings of “This Is AI” communicate questions that need to be answered, wh…" at bounding box center [566, 248] width 8 height 49
radio input "true"
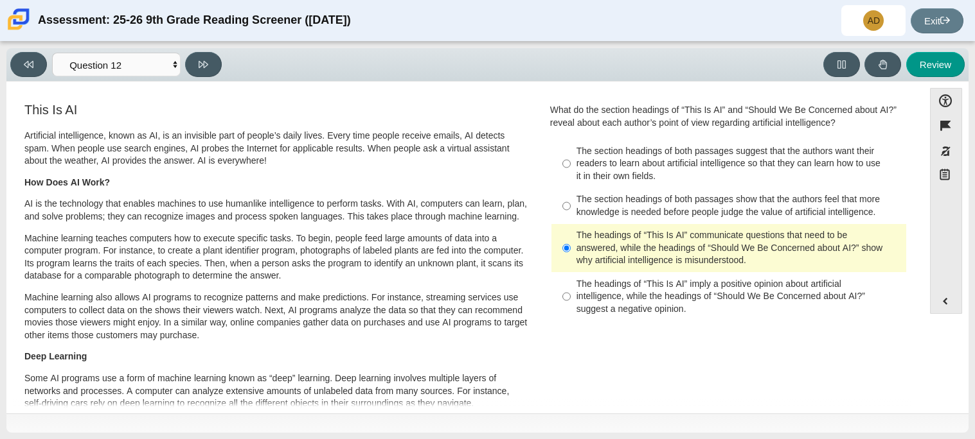
click at [587, 146] on div "The section headings of both passages suggest that the authors want their reade…" at bounding box center [738, 164] width 324 height 38
click at [571, 146] on input "The section headings of both passages suggest that the authors want their reade…" at bounding box center [566, 163] width 8 height 49
radio input "true"
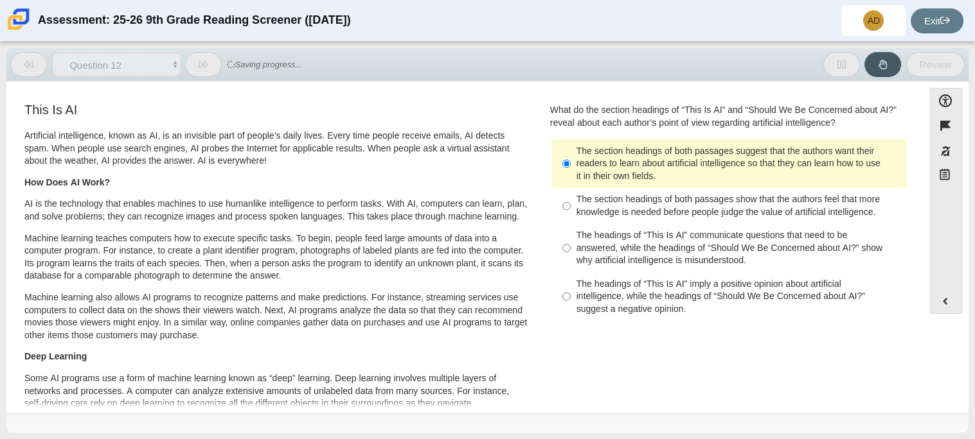
click at [617, 224] on label "The headings of “This Is AI” communicate questions that need to be answered, wh…" at bounding box center [729, 248] width 353 height 49
click at [571, 224] on input "The headings of “This Is AI” communicate questions that need to be answered, wh…" at bounding box center [566, 248] width 8 height 49
radio input "true"
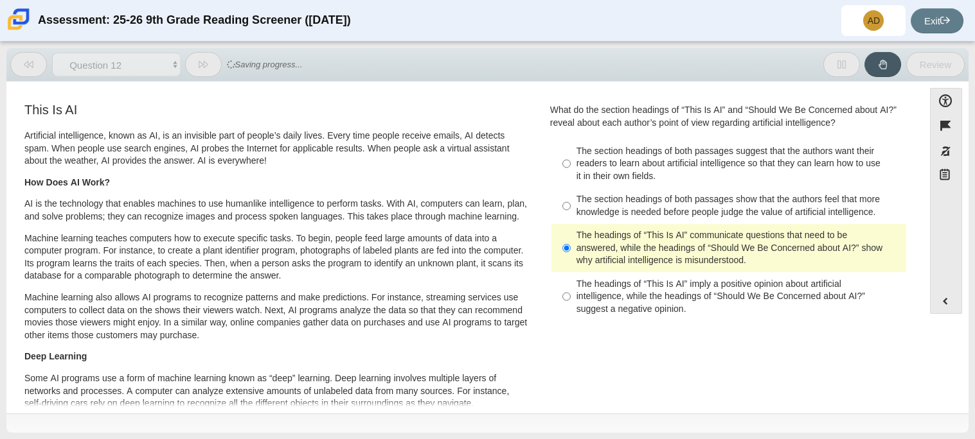
click at [617, 216] on div "The section headings of both passages show that the authors feel that more know…" at bounding box center [738, 205] width 324 height 25
click at [571, 216] on input "The section headings of both passages show that the authors feel that more know…" at bounding box center [566, 206] width 8 height 36
radio input "true"
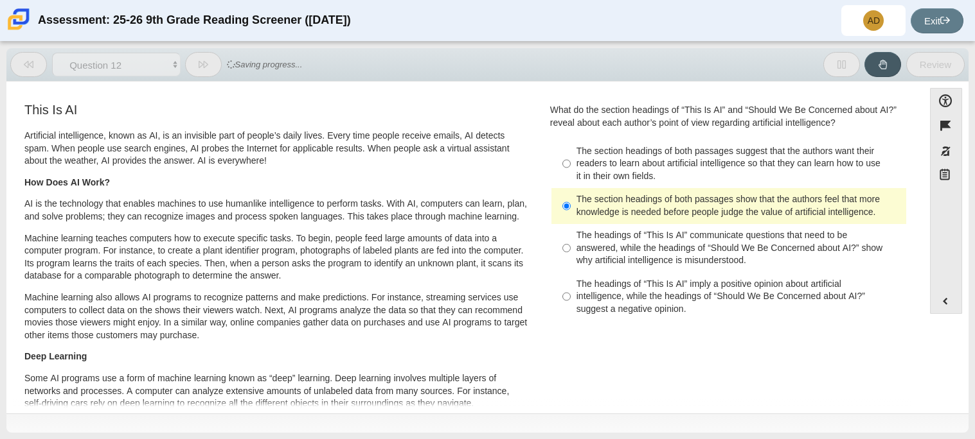
click at [475, 168] on div "Artificial intelligence, known as AI, is an invisible part of people’s daily li…" at bounding box center [276, 351] width 504 height 443
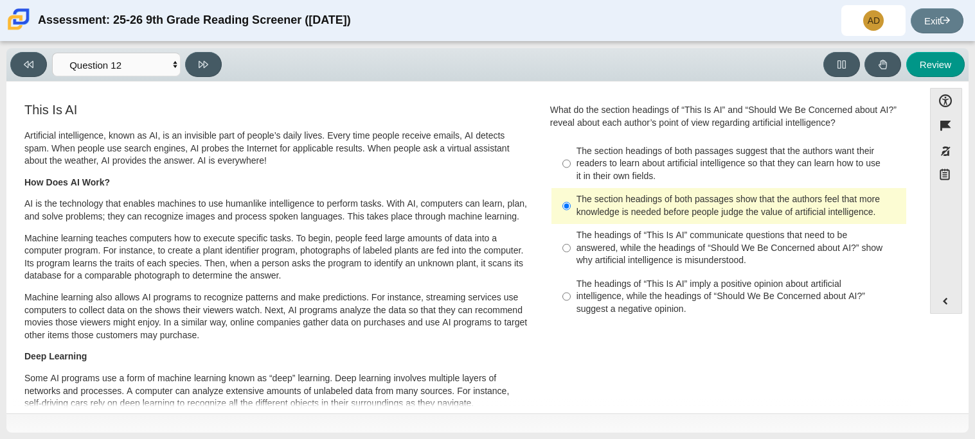
click at [603, 286] on div "The headings of “This Is AI” imply a positive opinion about artificial intellig…" at bounding box center [738, 297] width 324 height 38
click at [571, 286] on input "The headings of “This Is AI” imply a positive opinion about artificial intellig…" at bounding box center [566, 296] width 8 height 49
radio input "true"
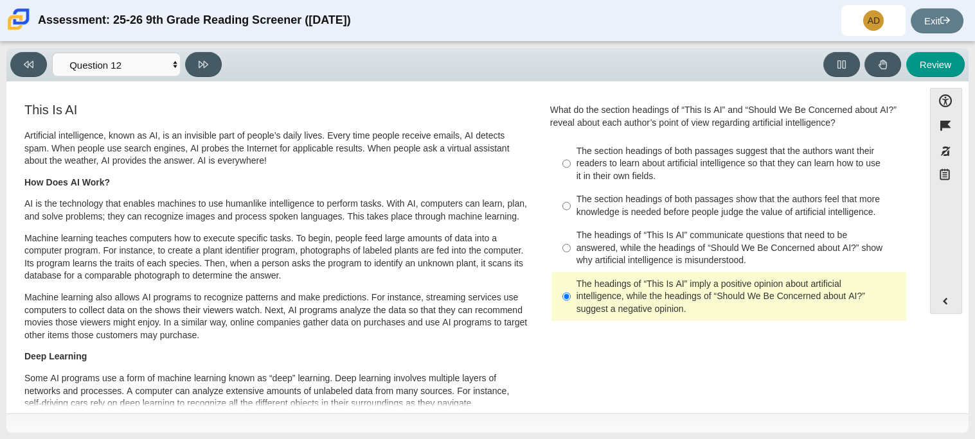
click at [587, 166] on div "The section headings of both passages suggest that the authors want their reade…" at bounding box center [738, 164] width 324 height 38
click at [571, 166] on input "The section headings of both passages suggest that the authors want their reade…" at bounding box center [566, 163] width 8 height 49
radio input "true"
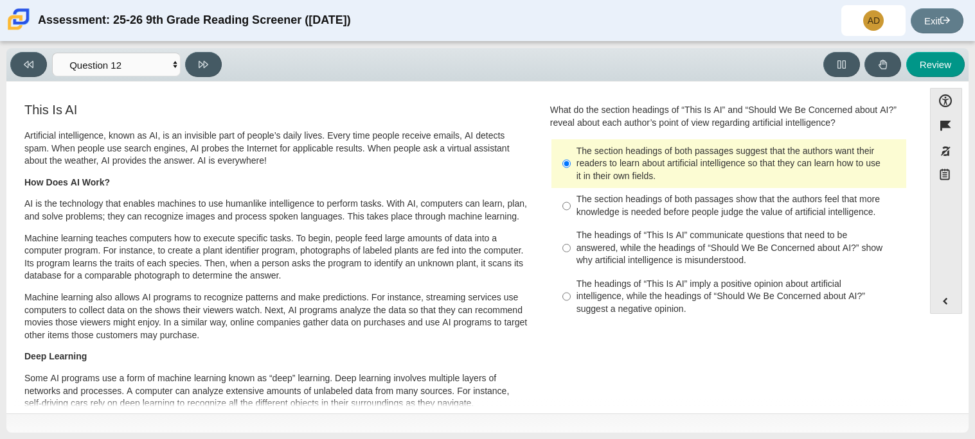
click at [644, 262] on div "The headings of “This Is AI” communicate questions that need to be answered, wh…" at bounding box center [738, 248] width 324 height 38
click at [571, 262] on input "The headings of “This Is AI” communicate questions that need to be answered, wh…" at bounding box center [566, 248] width 8 height 49
radio input "true"
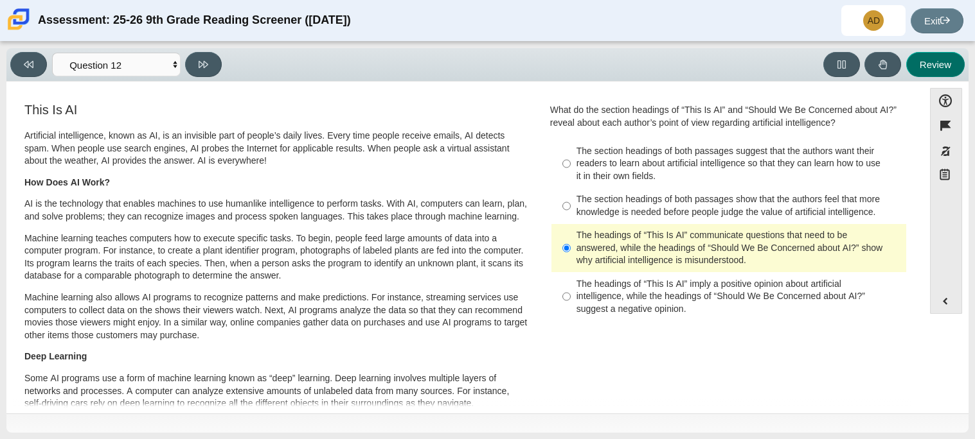
click at [918, 64] on button "Review" at bounding box center [935, 64] width 58 height 25
select select "review"
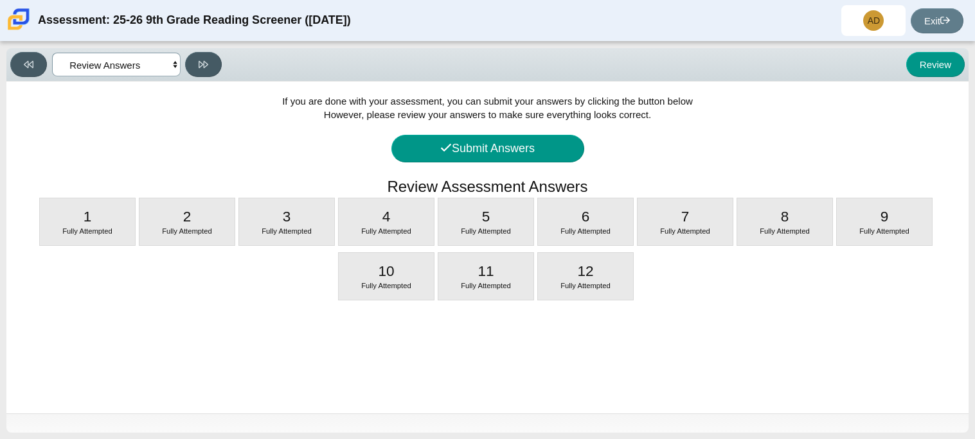
click at [161, 73] on select "Questions Question 1 Question 2 Question 3 Question 4 Question 5 Question 6 Que…" at bounding box center [116, 65] width 129 height 24
click at [915, 49] on div "Viewing Question 13 of 12 in Pacing Mode Questions Question 1 Question 2 Questi…" at bounding box center [487, 64] width 962 height 33
click at [546, 152] on button "Submit Answers" at bounding box center [487, 149] width 193 height 28
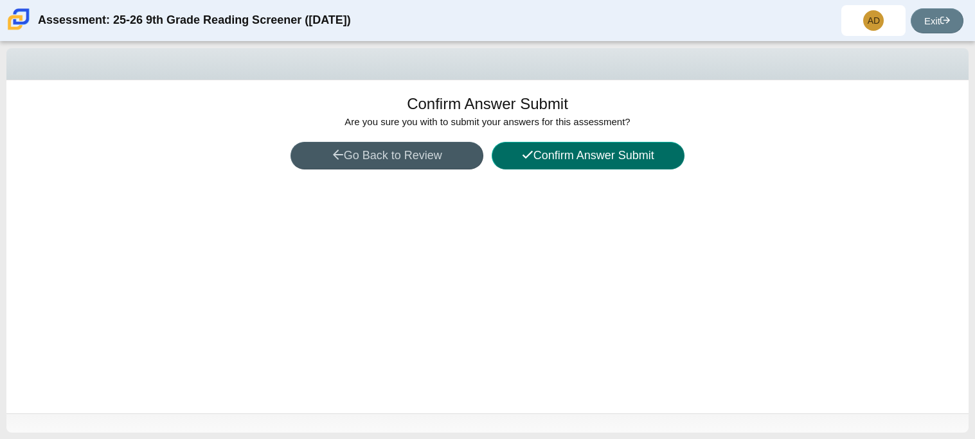
click at [546, 152] on button "Confirm Answer Submit" at bounding box center [588, 156] width 193 height 28
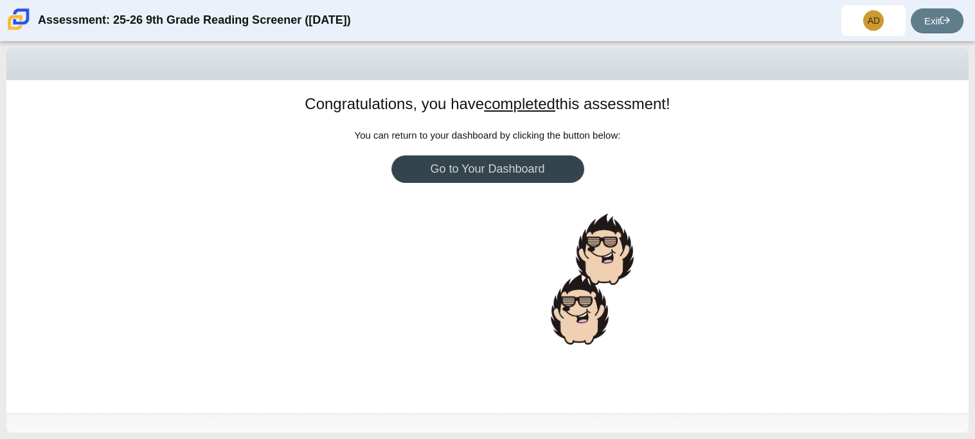
click at [525, 159] on link "Go to Your Dashboard" at bounding box center [487, 169] width 193 height 28
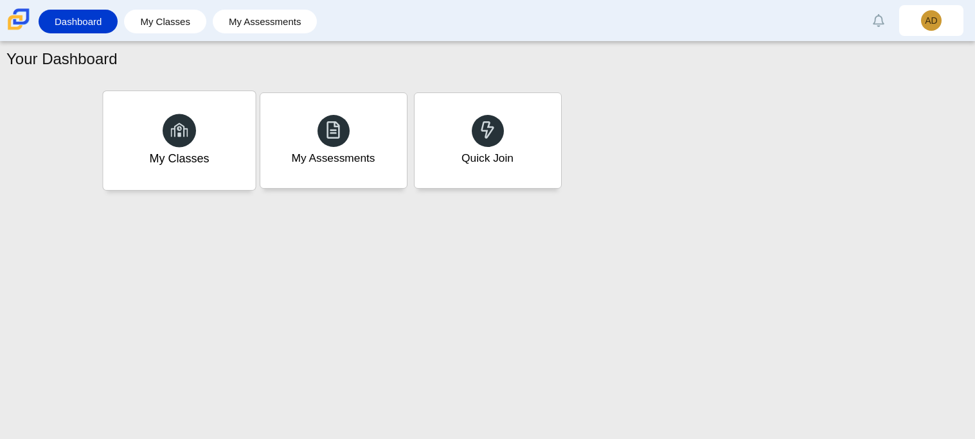
click at [182, 138] on icon at bounding box center [179, 130] width 18 height 19
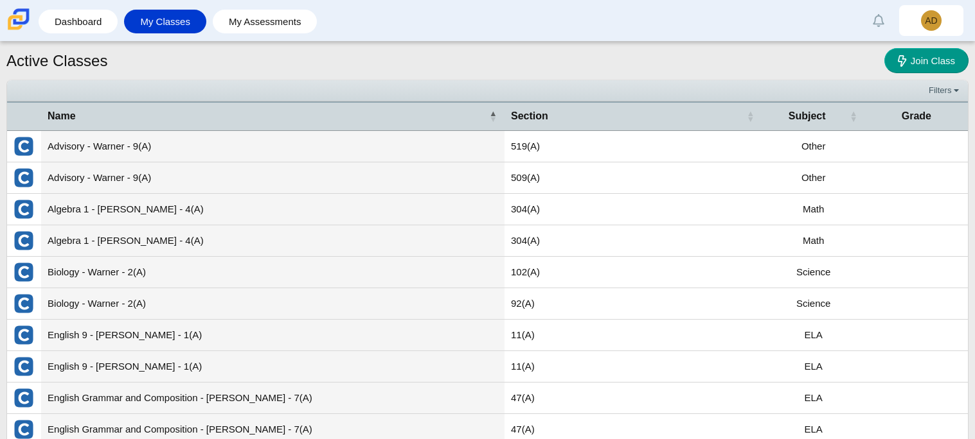
scroll to position [46, 0]
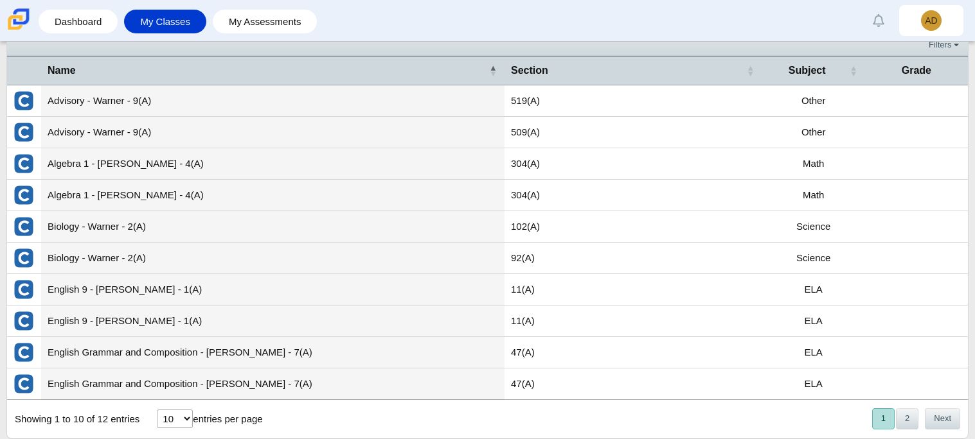
click at [247, 386] on td "English Grammar and Composition - [PERSON_NAME] - 7(A)" at bounding box center [272, 384] width 463 height 31
